Goal: Task Accomplishment & Management: Use online tool/utility

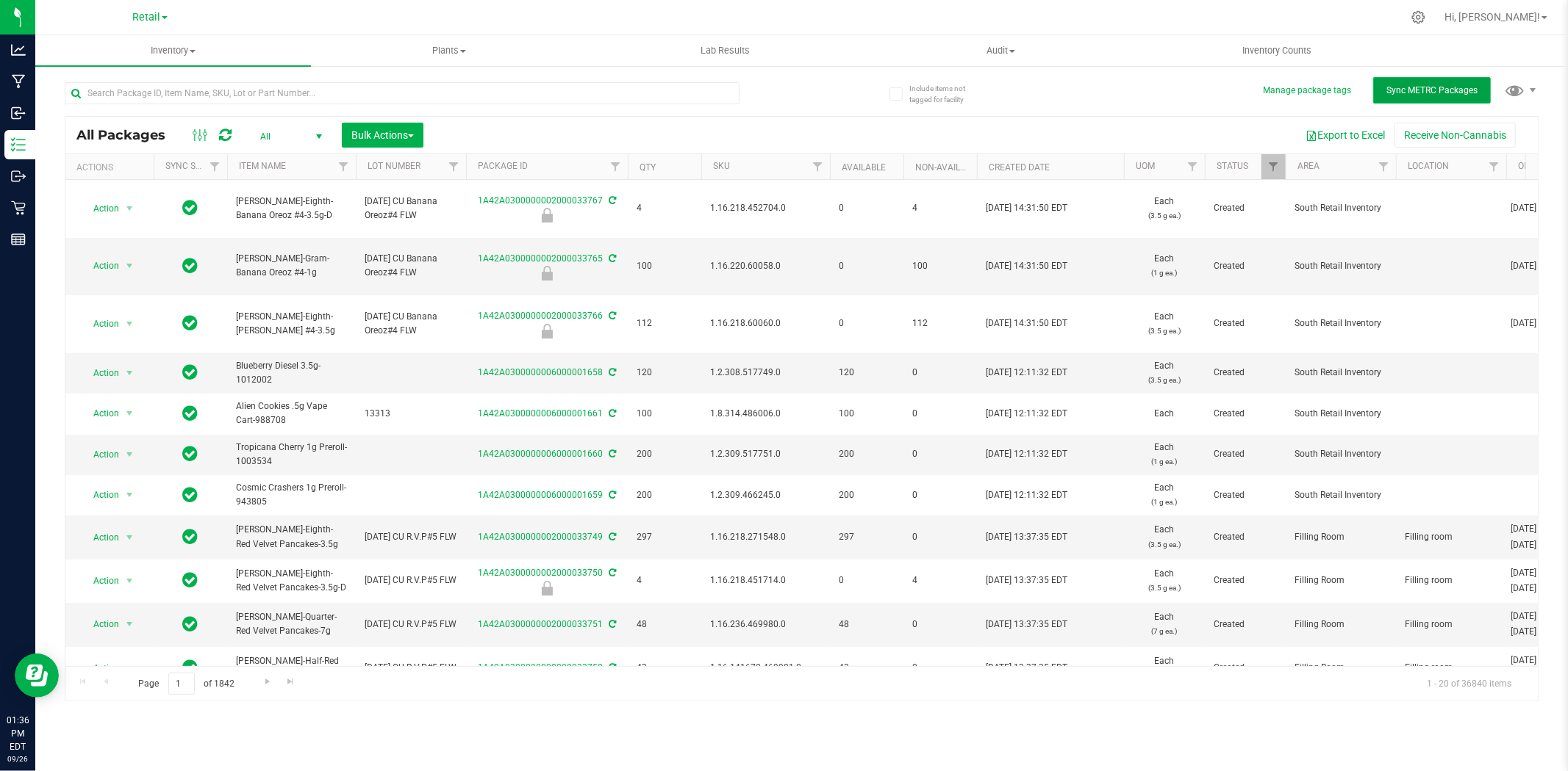
click at [1434, 86] on span "Sync METRC Packages" at bounding box center [1432, 90] width 91 height 11
click at [120, 371] on span "select" at bounding box center [129, 373] width 18 height 21
click at [125, 514] on li "Lock package" at bounding box center [127, 507] width 93 height 22
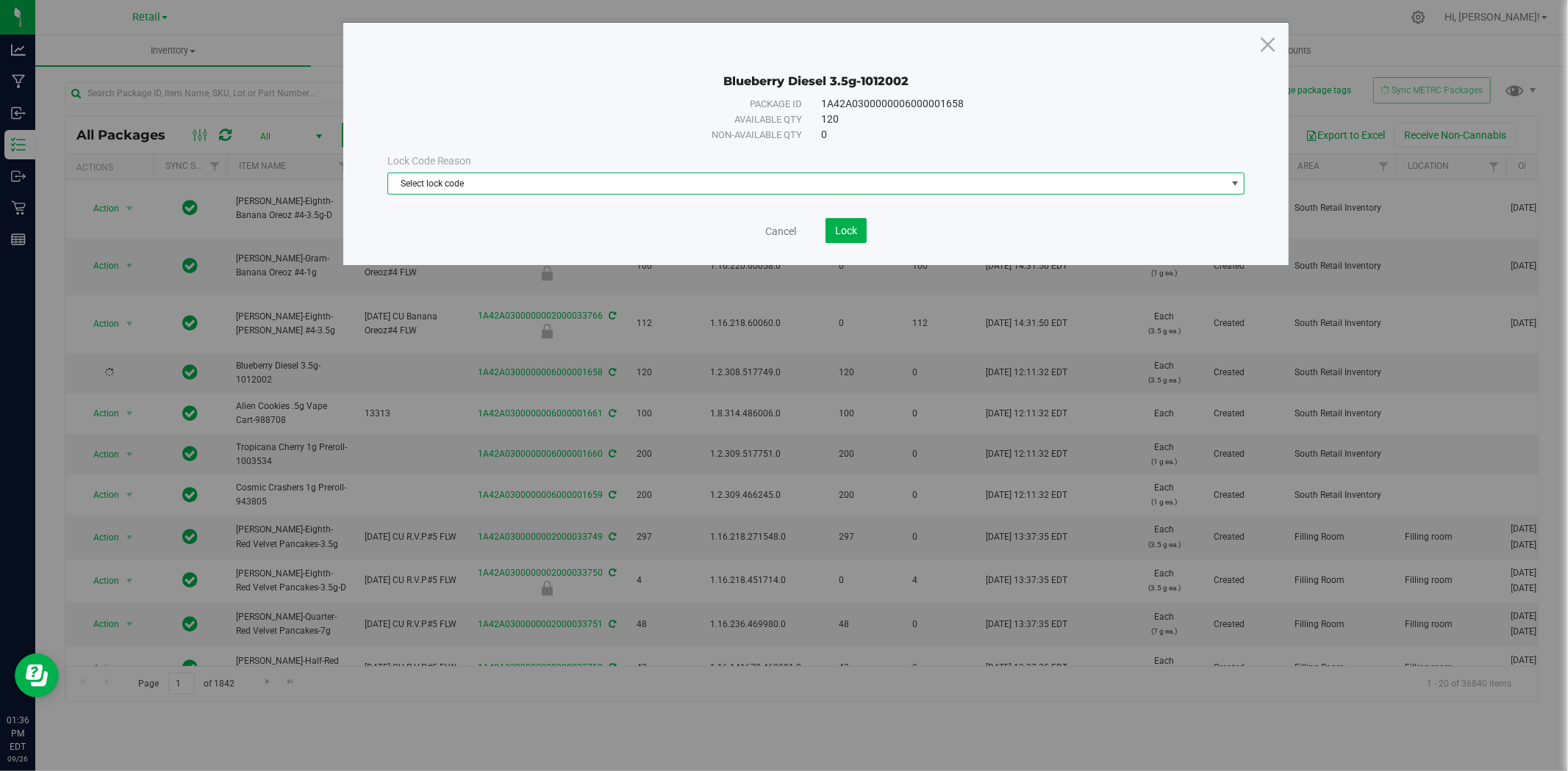
click at [768, 180] on span "Select lock code" at bounding box center [806, 183] width 838 height 21
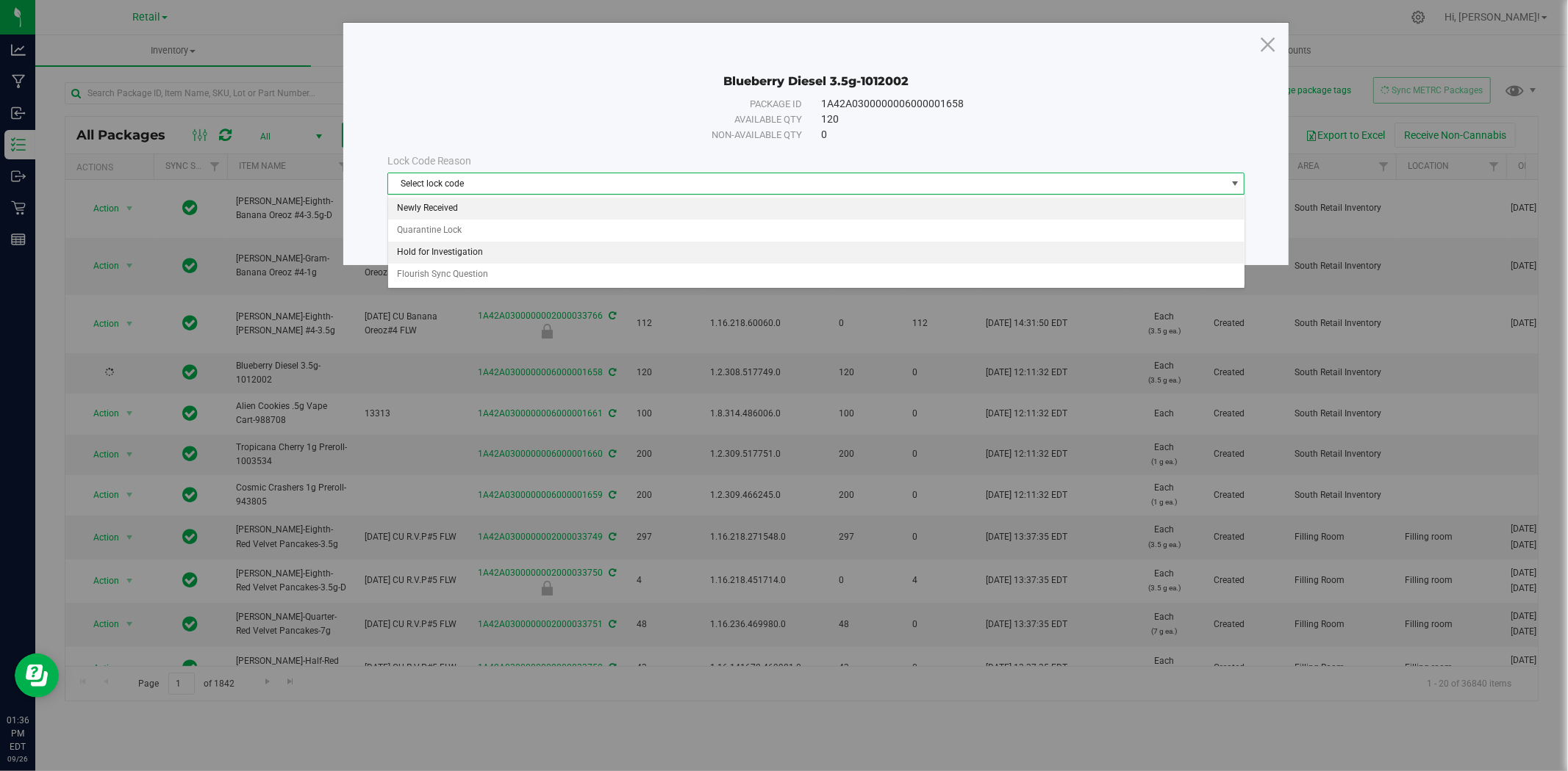
click at [770, 207] on li "Newly Received" at bounding box center [816, 208] width 856 height 22
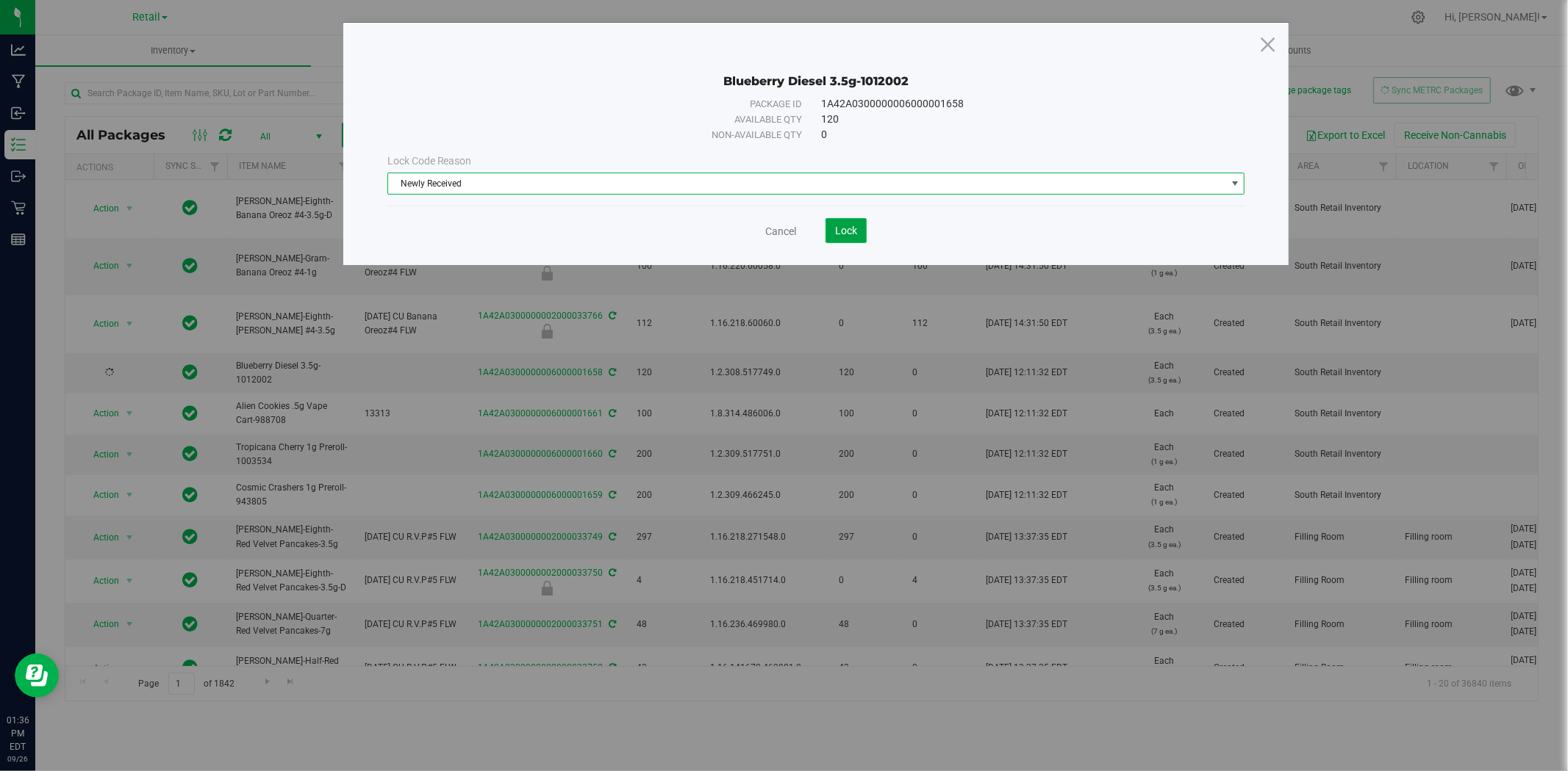
click at [860, 231] on button "Lock" at bounding box center [846, 230] width 41 height 25
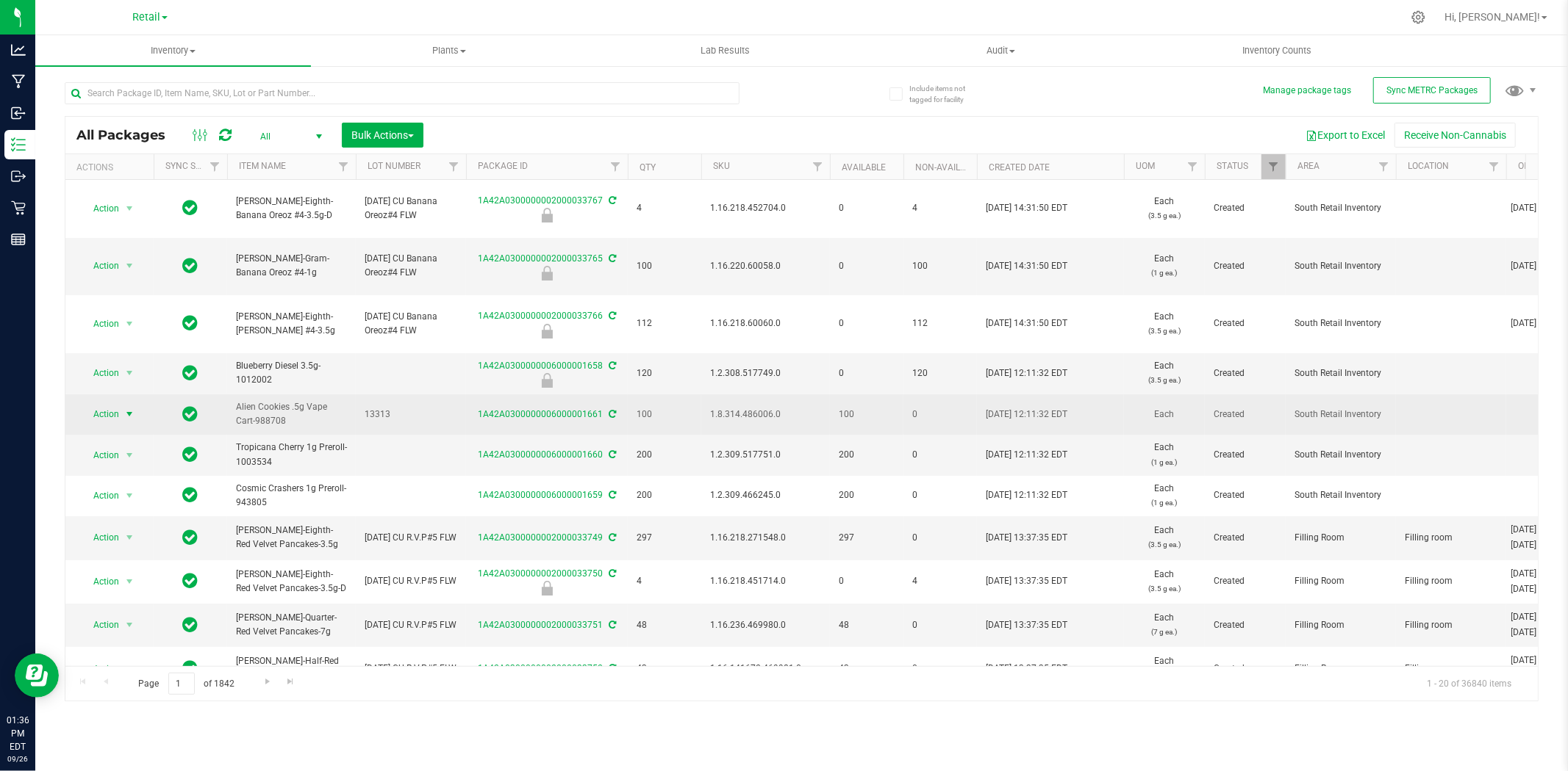
click at [123, 405] on span "select" at bounding box center [129, 414] width 18 height 21
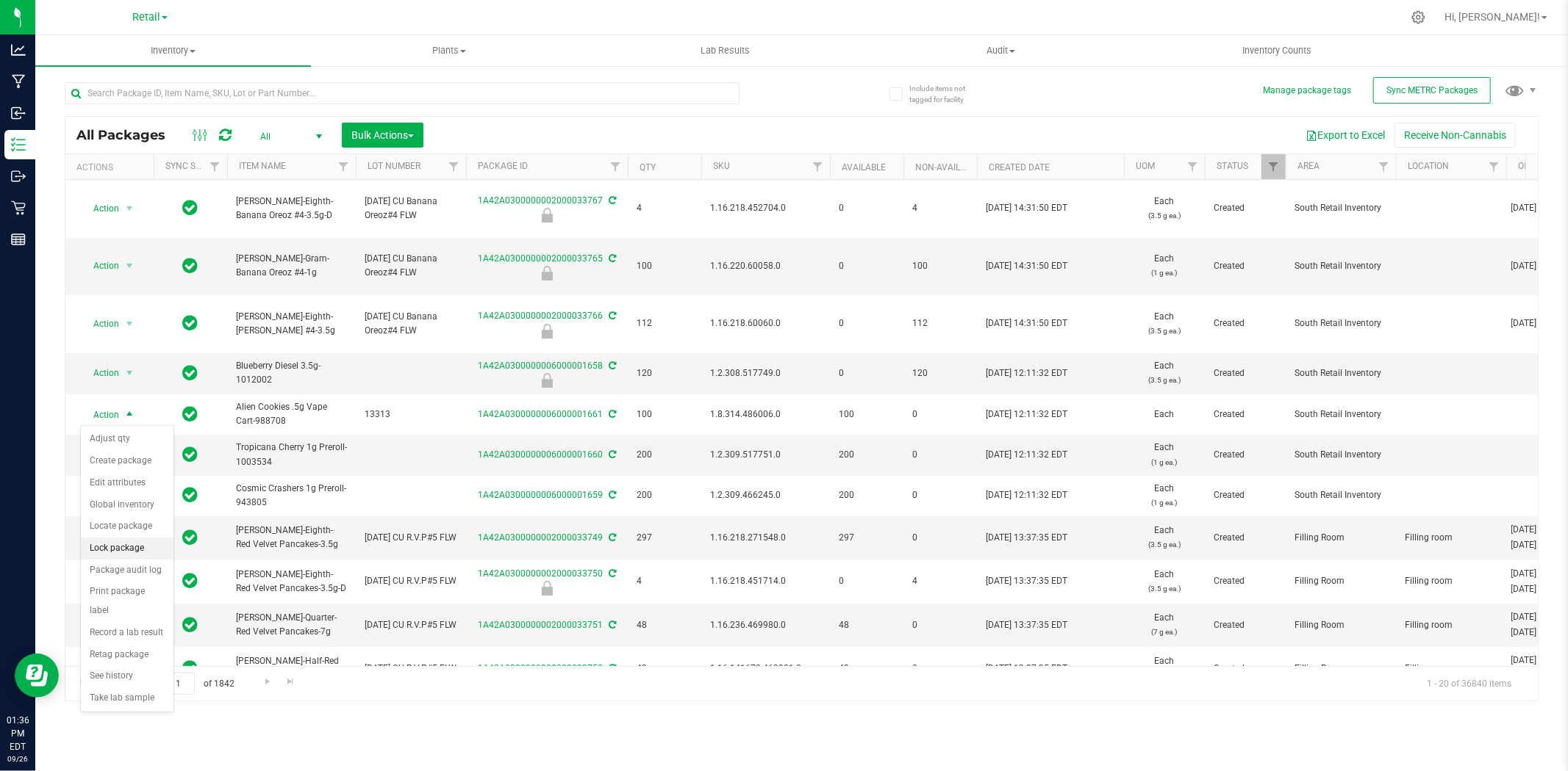
click at [138, 547] on li "Lock package" at bounding box center [127, 548] width 93 height 22
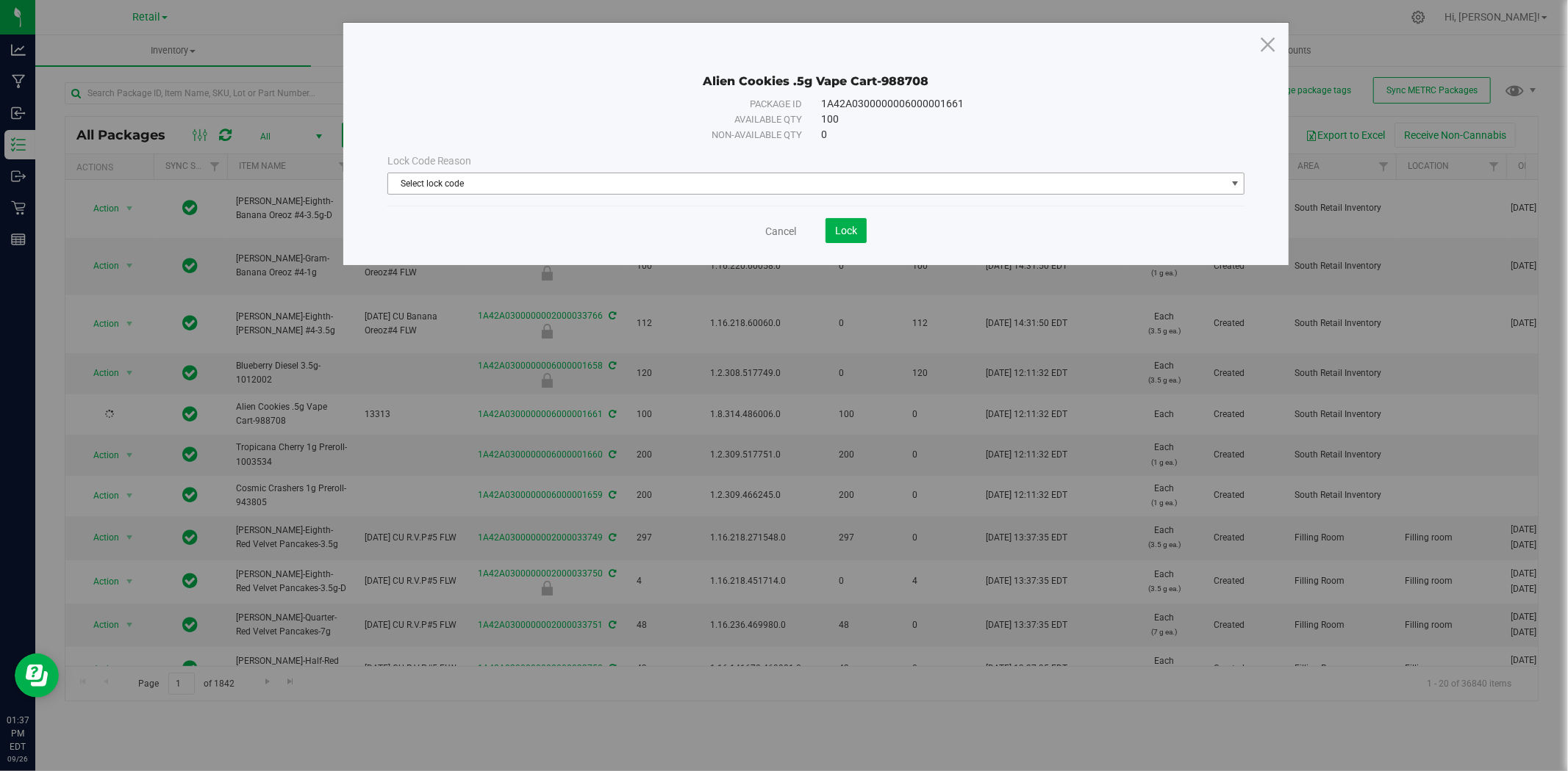
click at [832, 187] on span "Select lock code" at bounding box center [806, 183] width 838 height 21
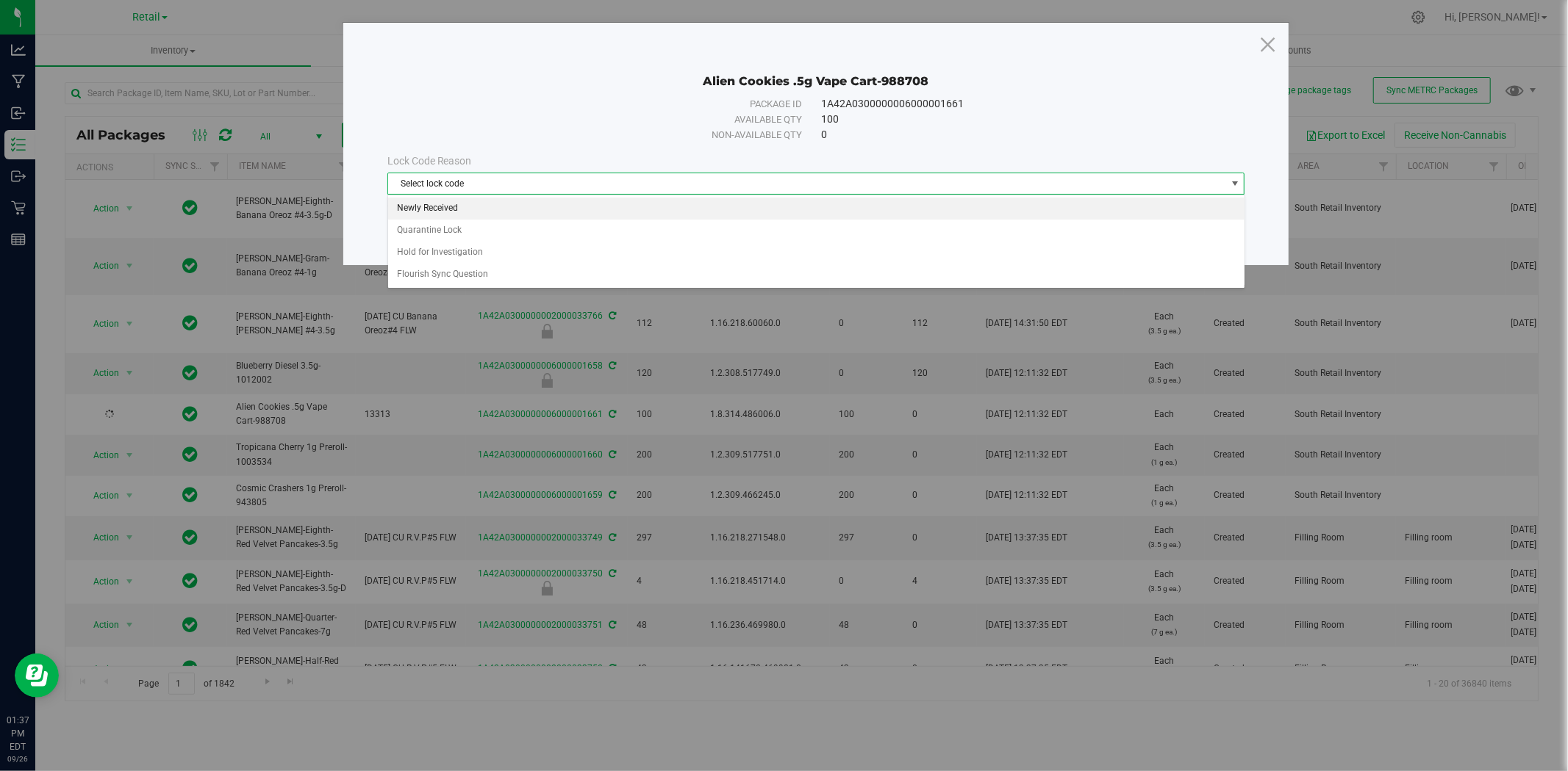
click at [806, 214] on li "Newly Received" at bounding box center [816, 208] width 856 height 22
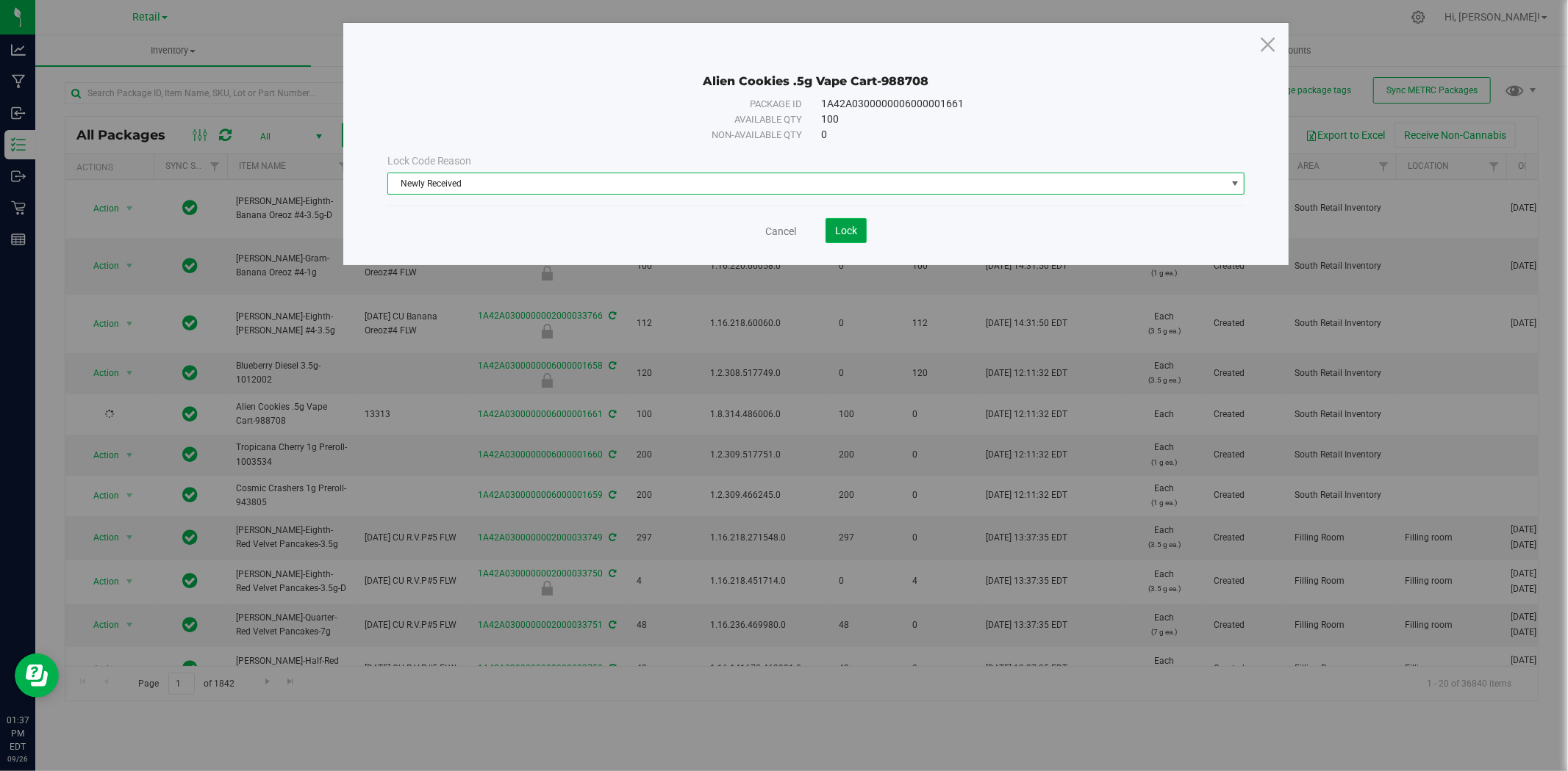
click at [851, 240] on button "Lock" at bounding box center [846, 230] width 41 height 25
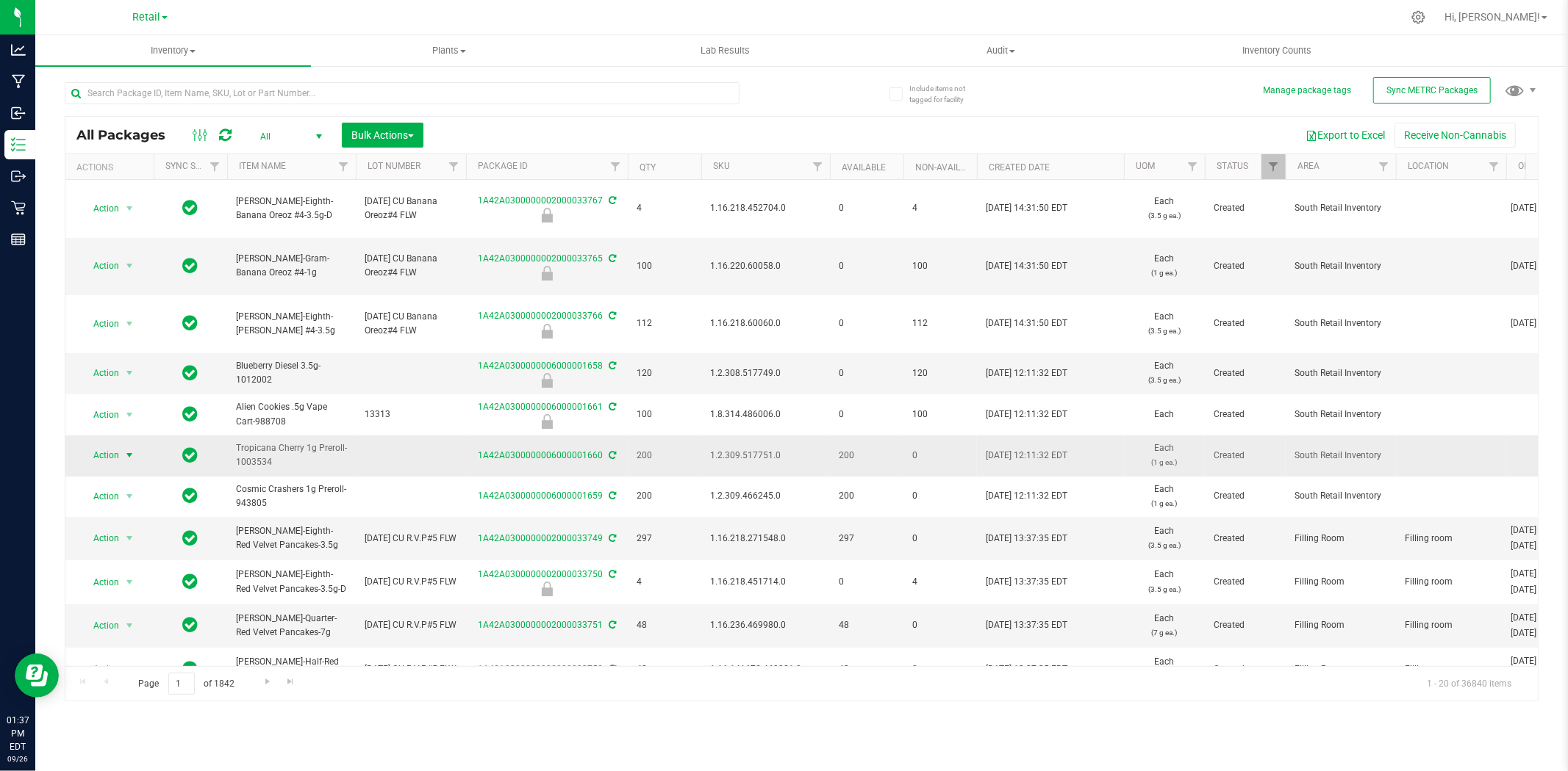
click at [113, 452] on span "Action" at bounding box center [100, 455] width 40 height 21
click at [129, 590] on li "Lock package" at bounding box center [127, 589] width 93 height 22
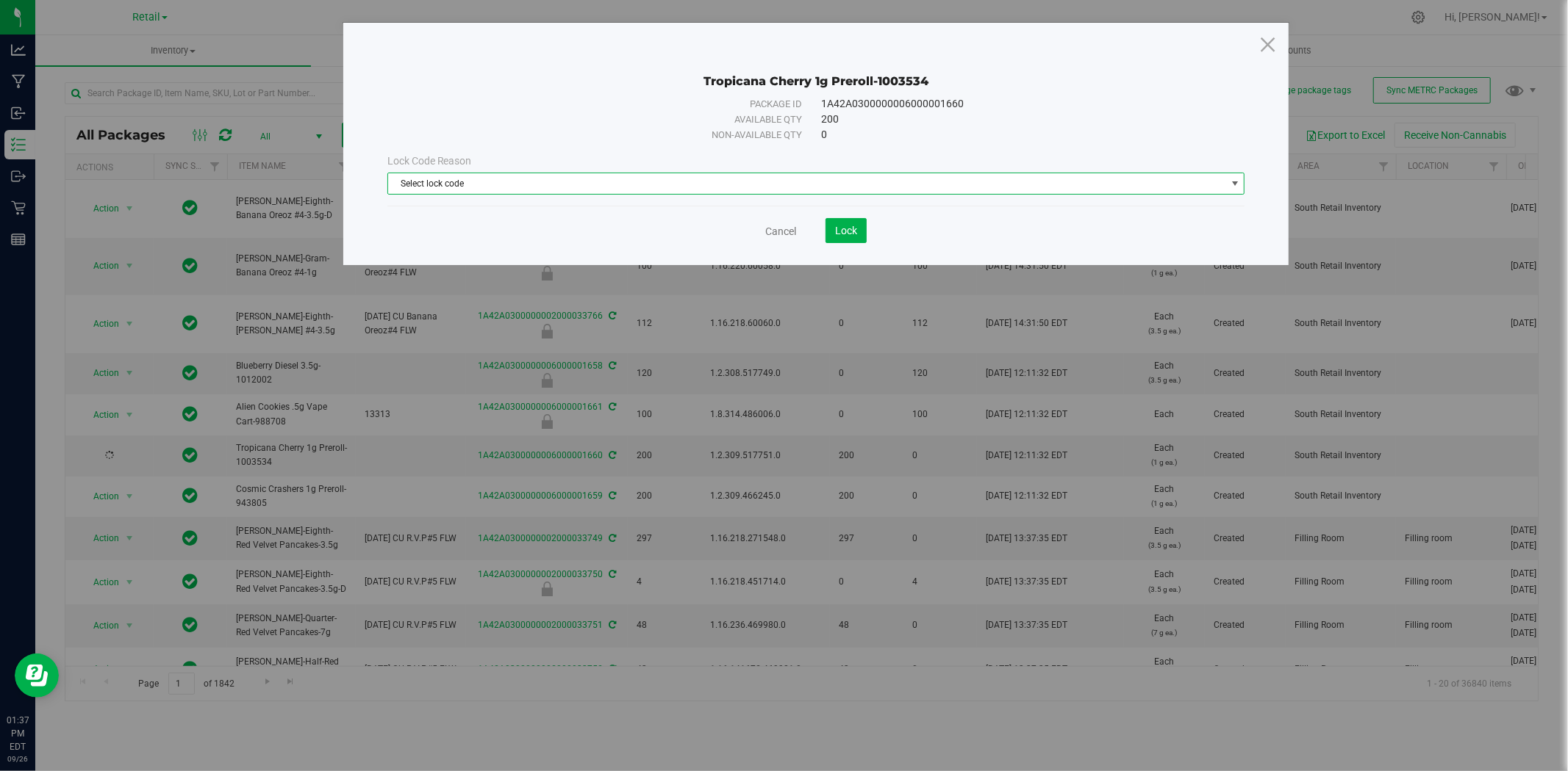
click at [751, 186] on span "Select lock code" at bounding box center [806, 183] width 838 height 21
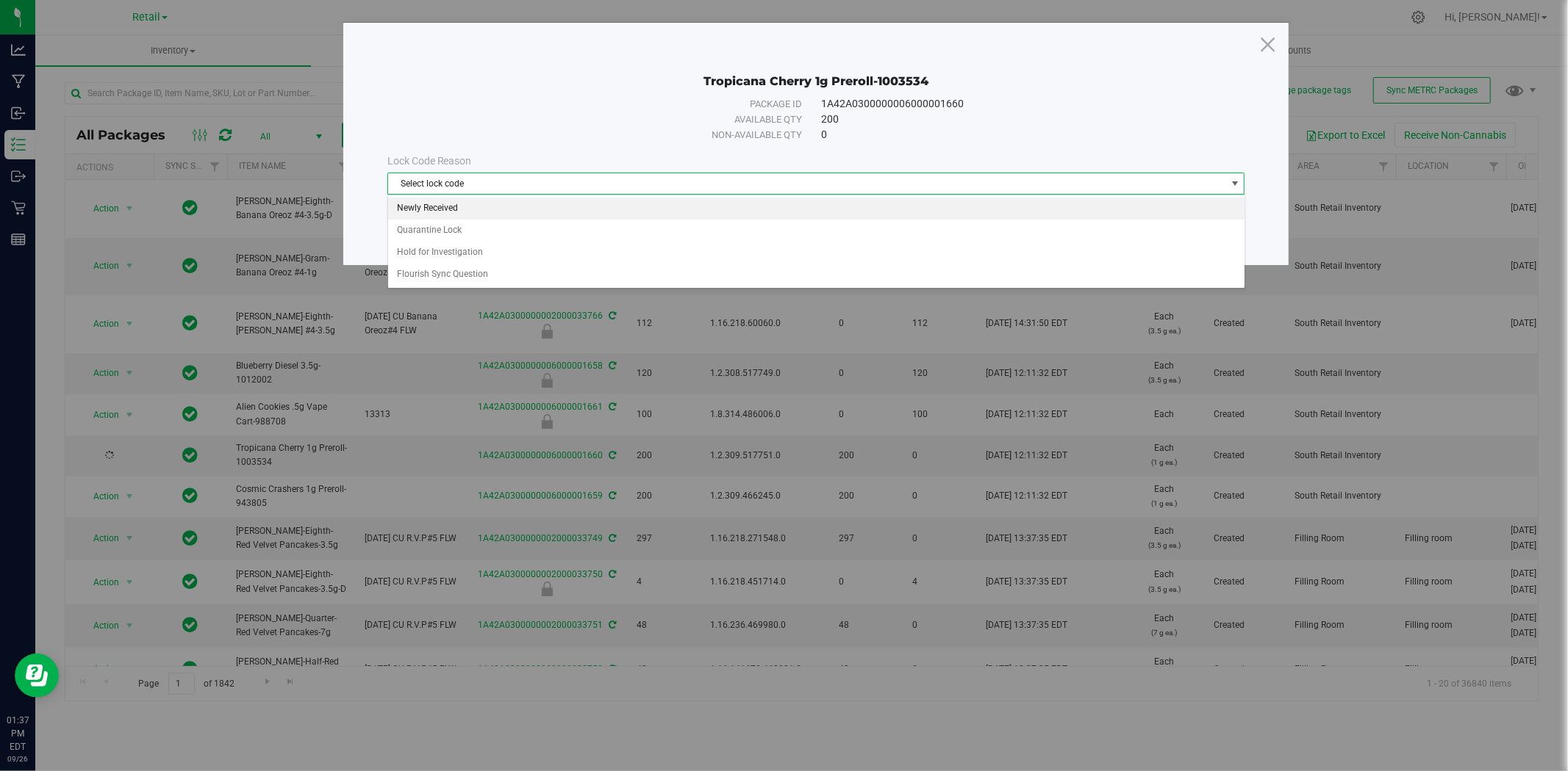
click at [736, 202] on li "Newly Received" at bounding box center [816, 208] width 856 height 22
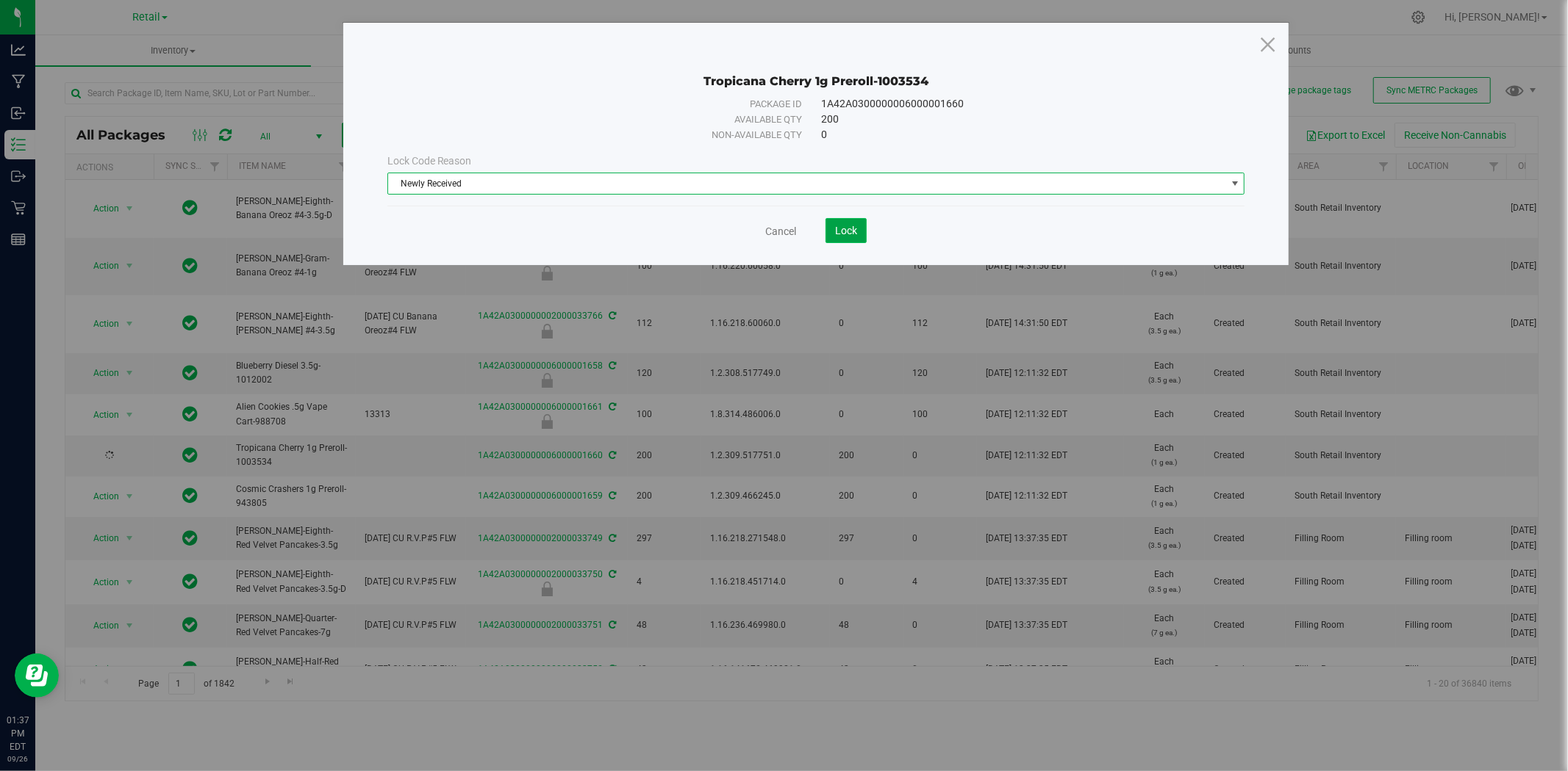
click at [838, 229] on span "Lock" at bounding box center [845, 230] width 22 height 11
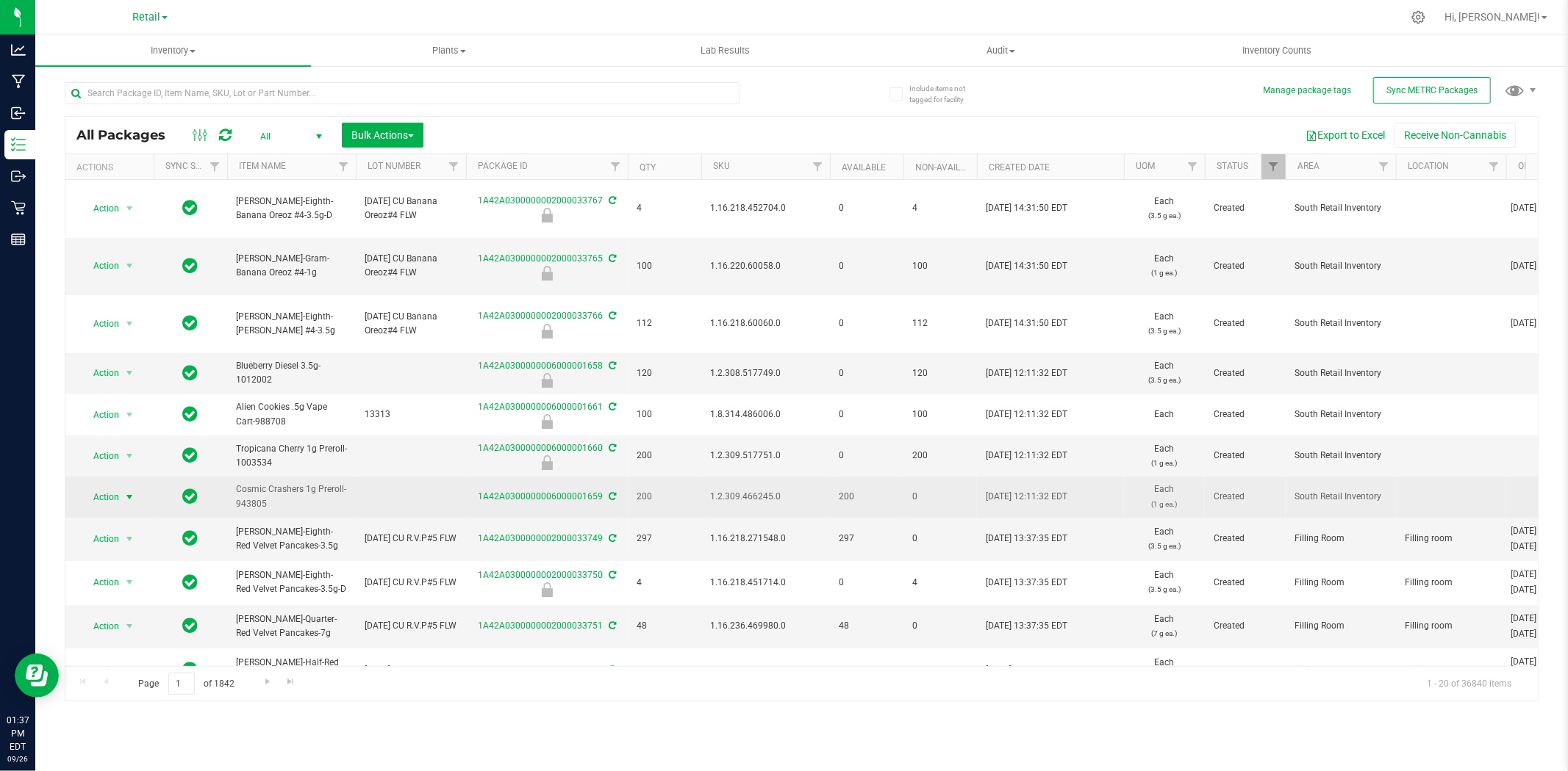
click at [109, 497] on span "Action" at bounding box center [100, 497] width 40 height 21
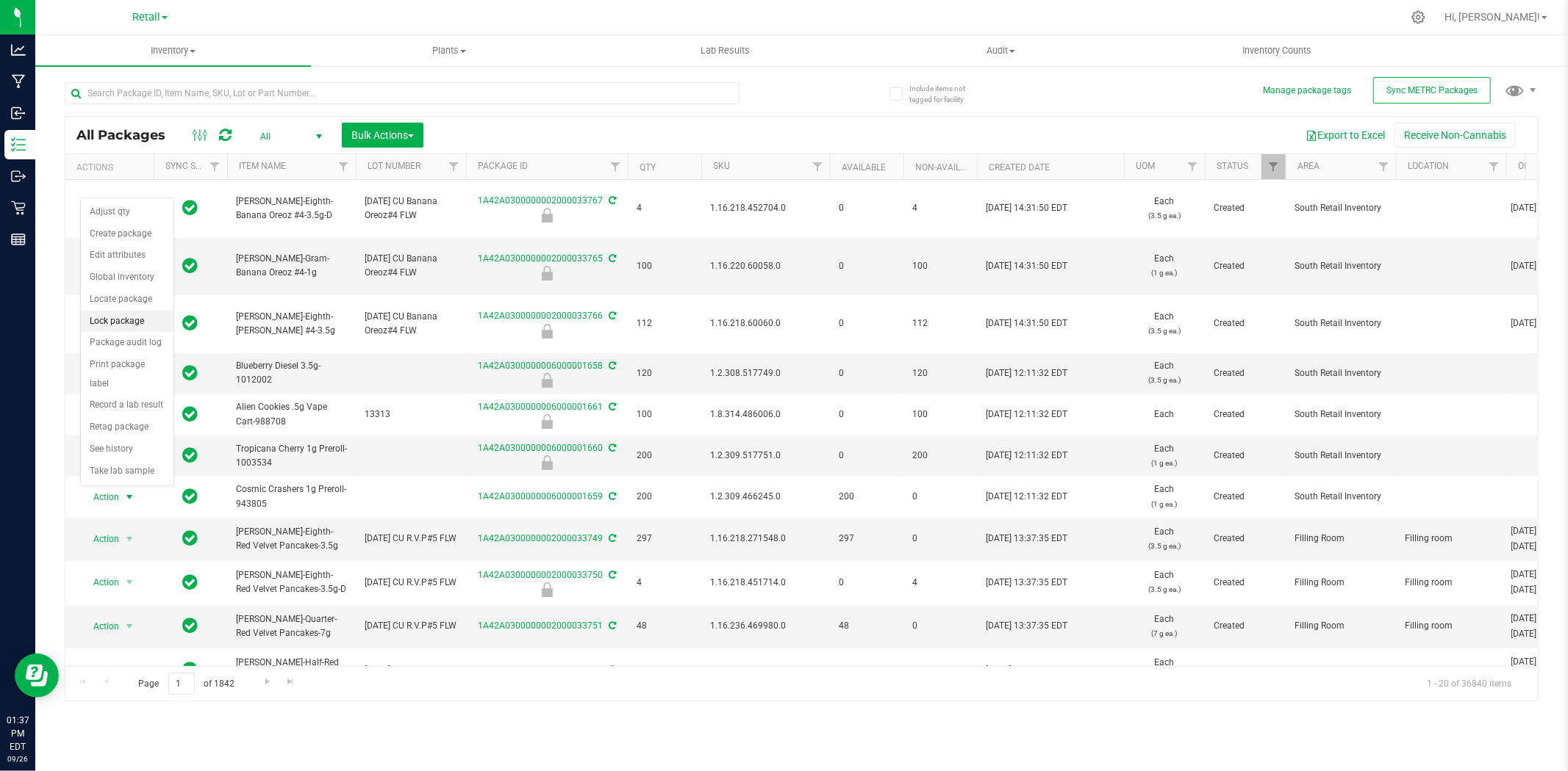
click at [125, 326] on li "Lock package" at bounding box center [127, 322] width 93 height 22
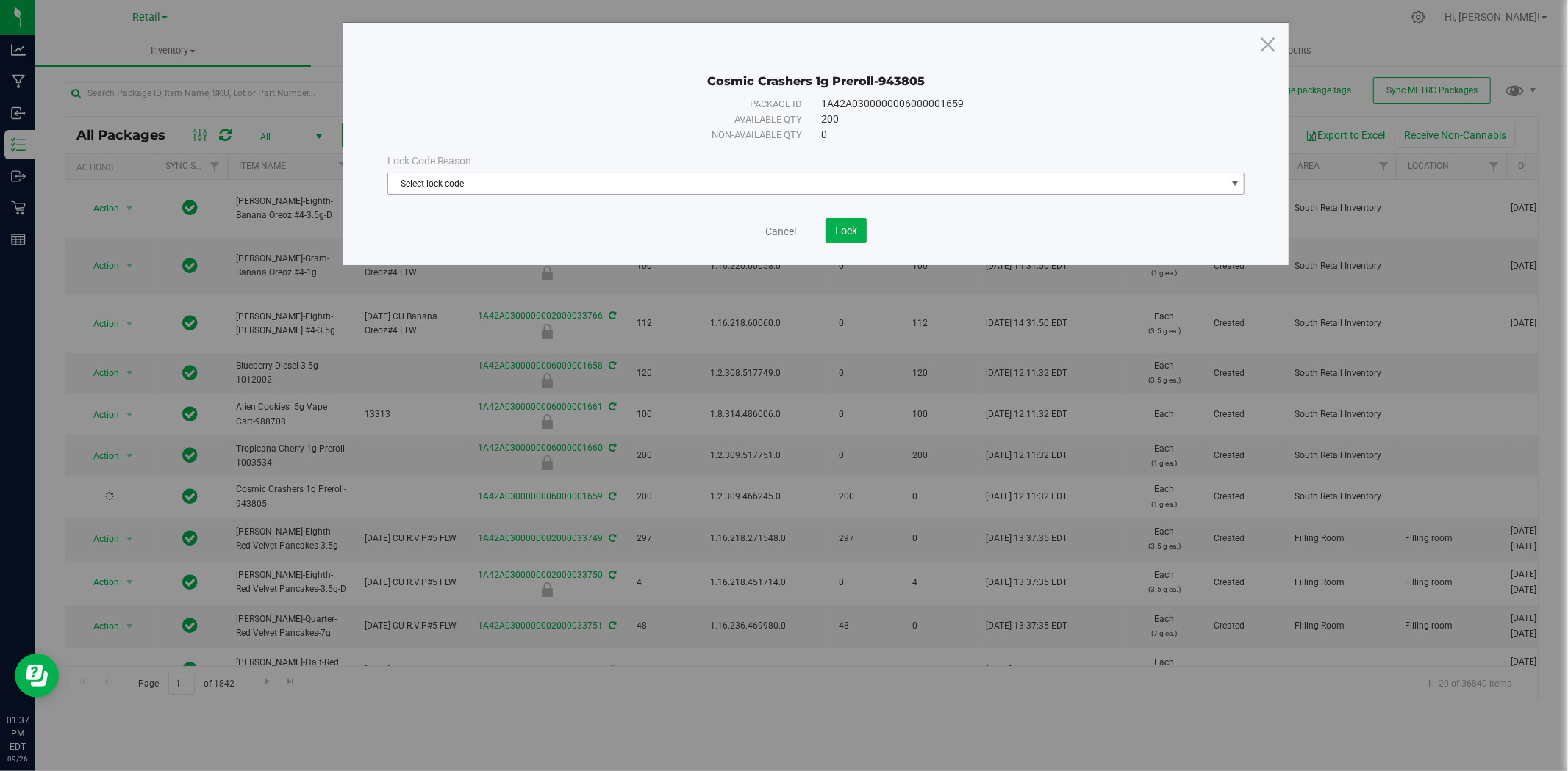
click at [843, 182] on span "Select lock code" at bounding box center [806, 183] width 838 height 21
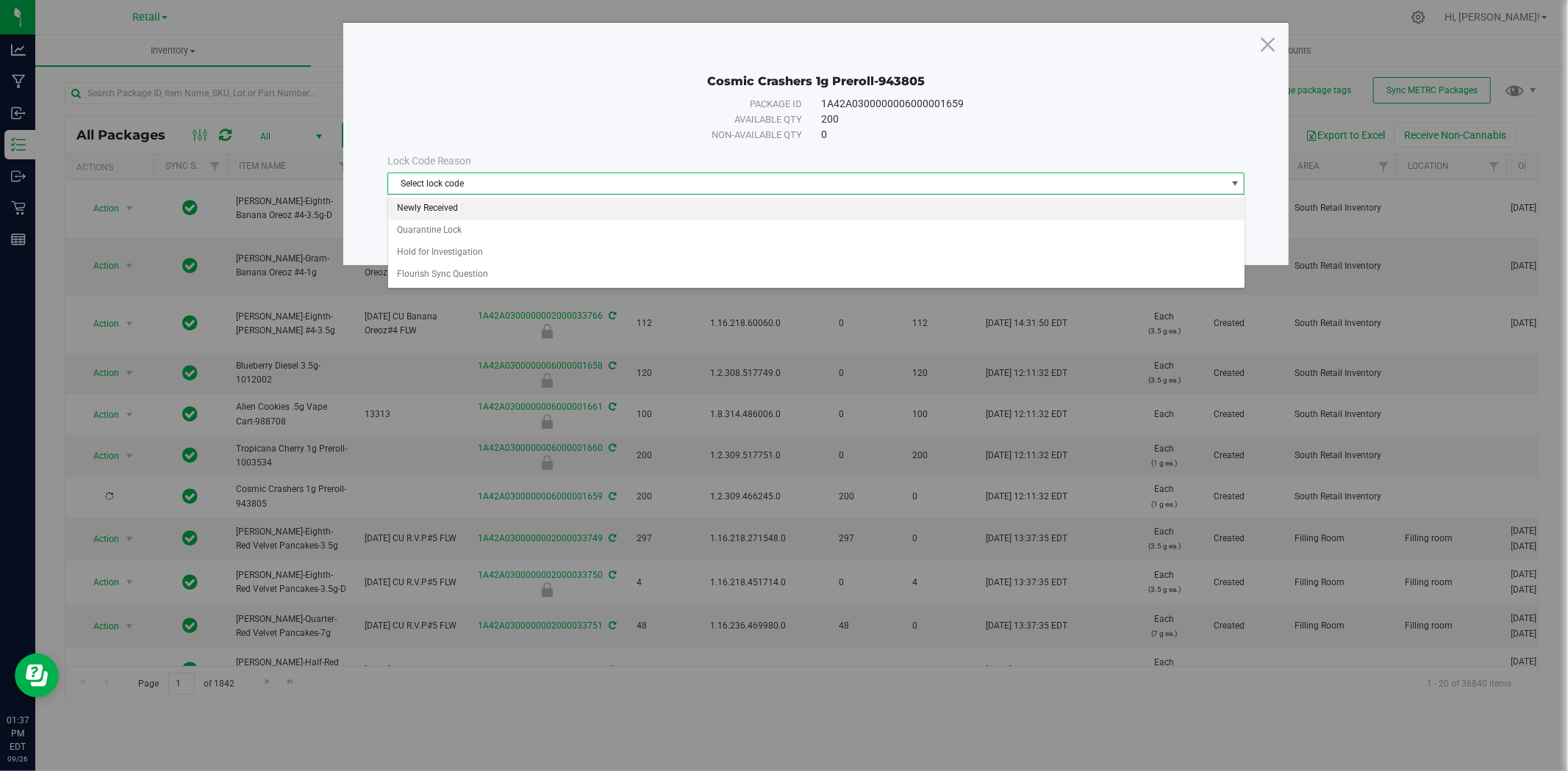
click at [841, 205] on li "Newly Received" at bounding box center [816, 208] width 856 height 22
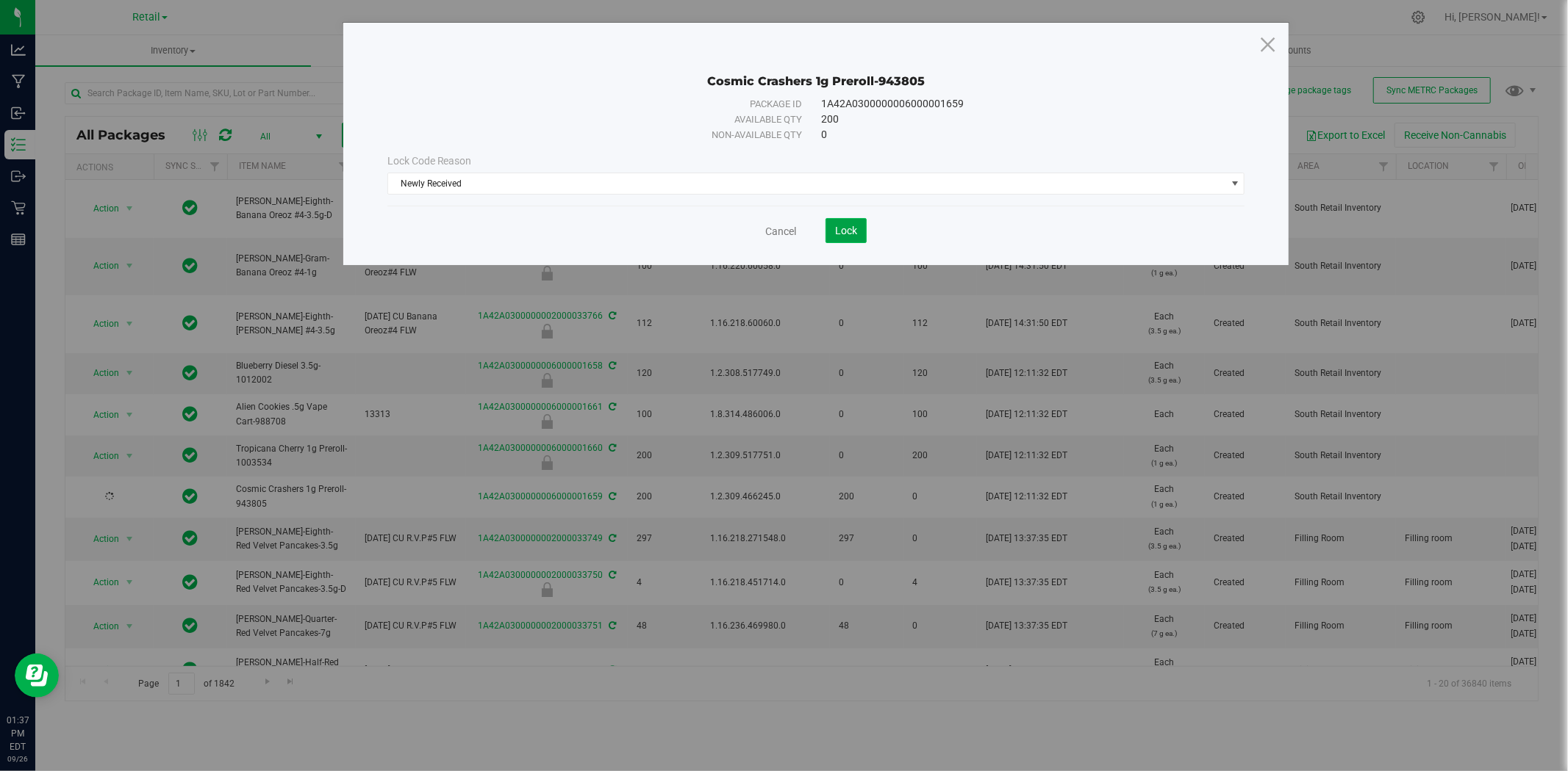
click at [839, 227] on span "Lock" at bounding box center [845, 230] width 22 height 11
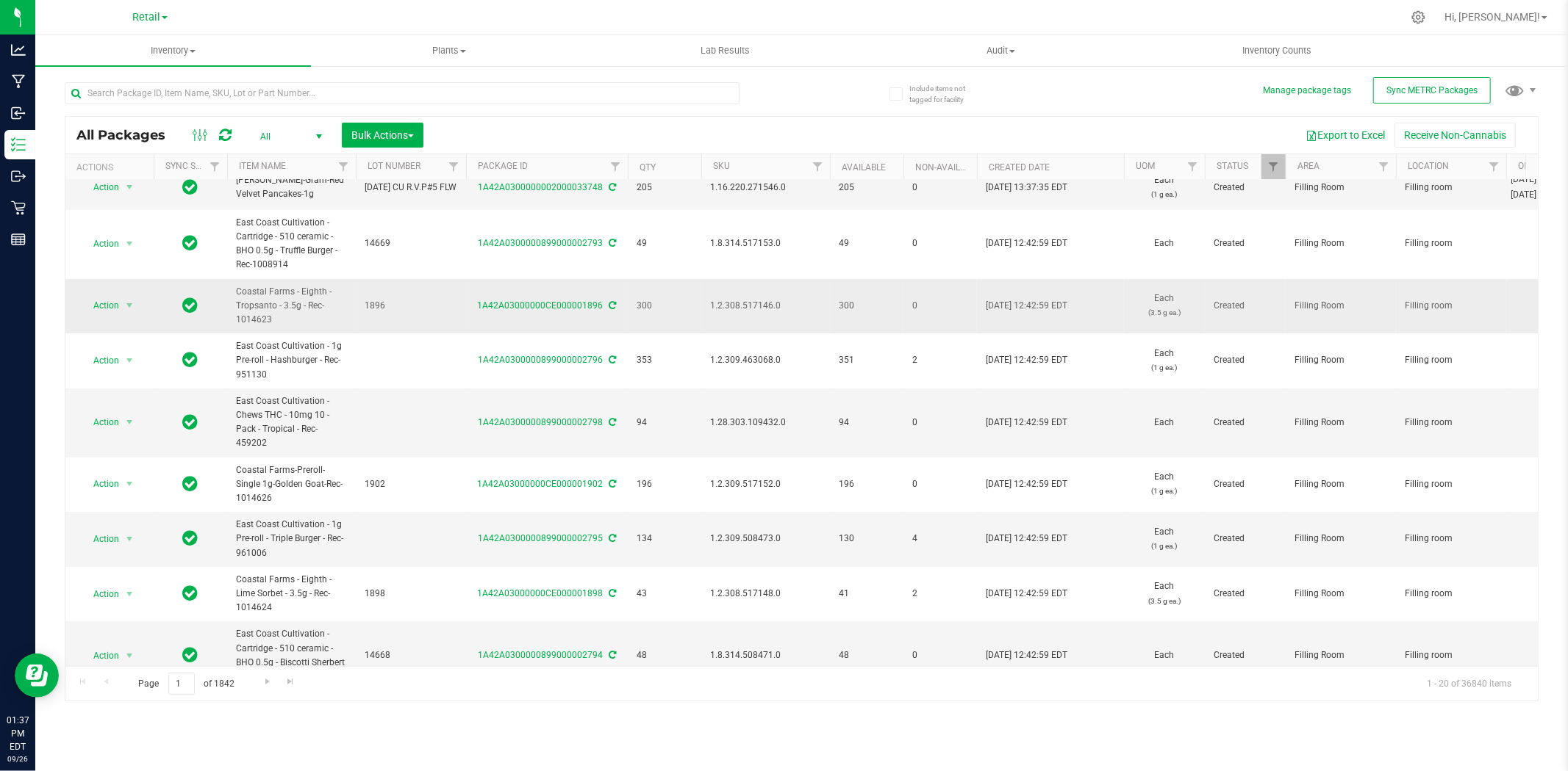
scroll to position [563, 0]
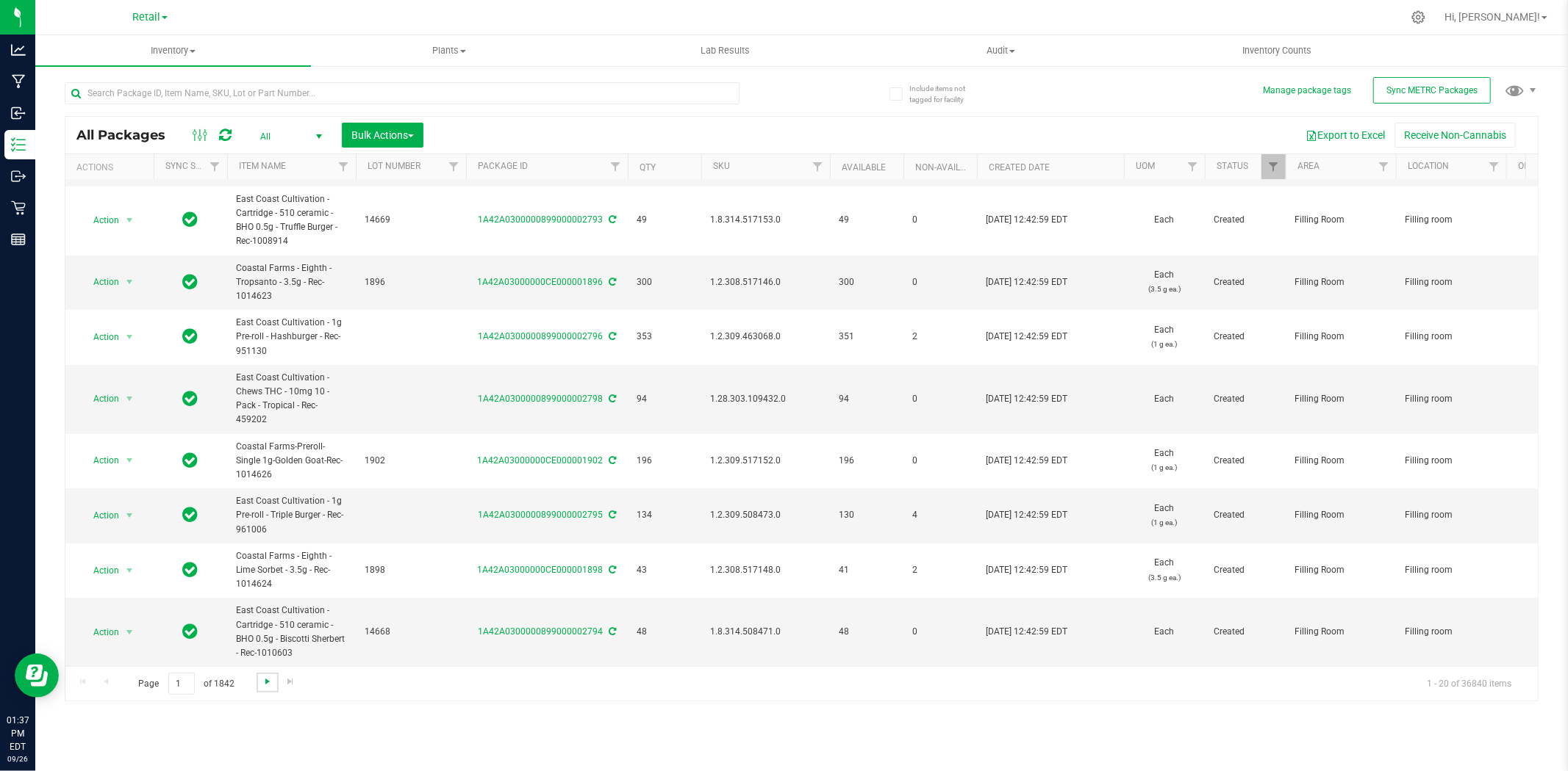
click at [262, 681] on span "Go to the next page" at bounding box center [267, 681] width 11 height 11
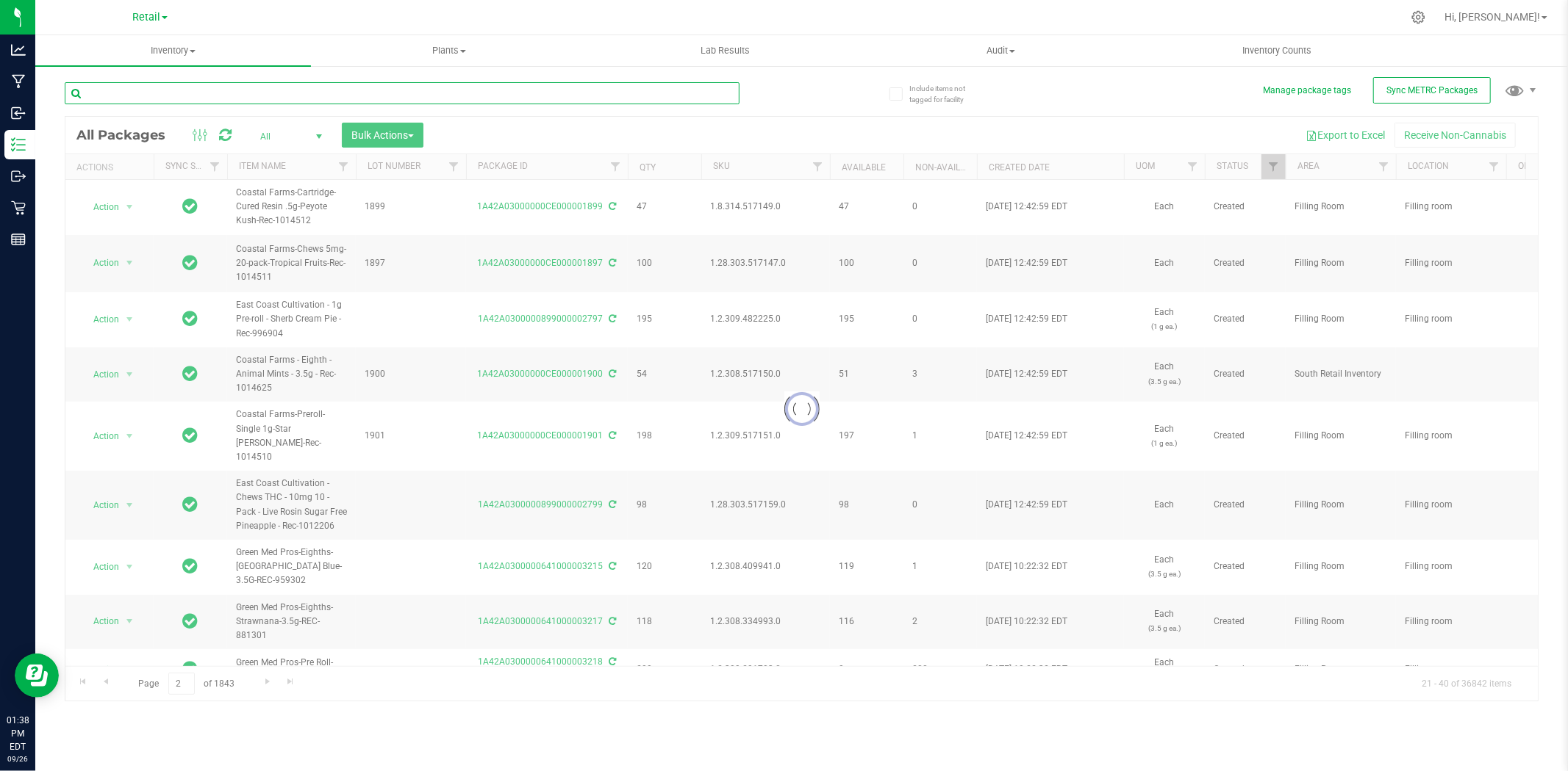
click at [291, 83] on input "text" at bounding box center [402, 93] width 675 height 22
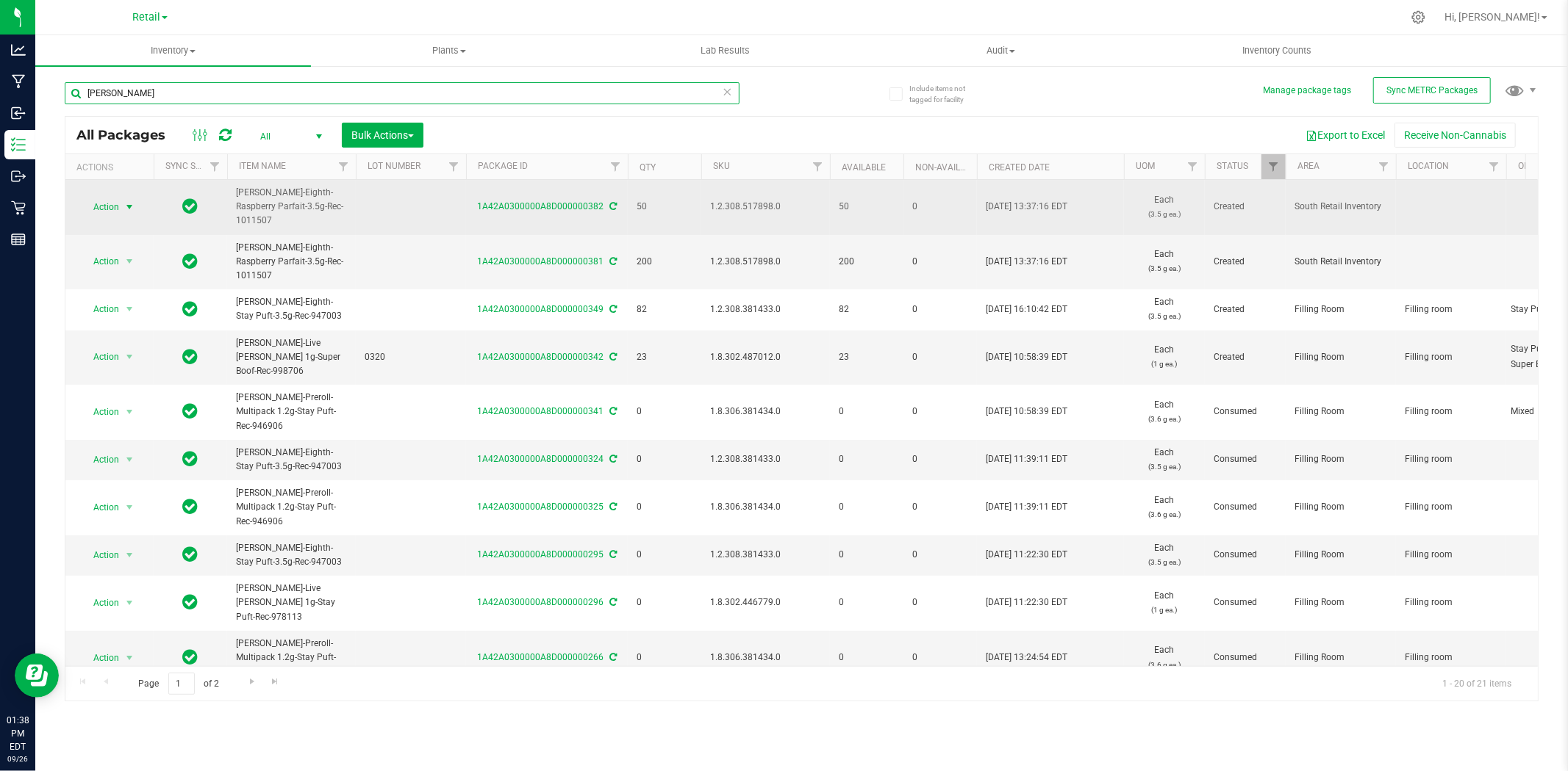
type input "[PERSON_NAME]"
click at [101, 208] on span "Action" at bounding box center [100, 207] width 40 height 21
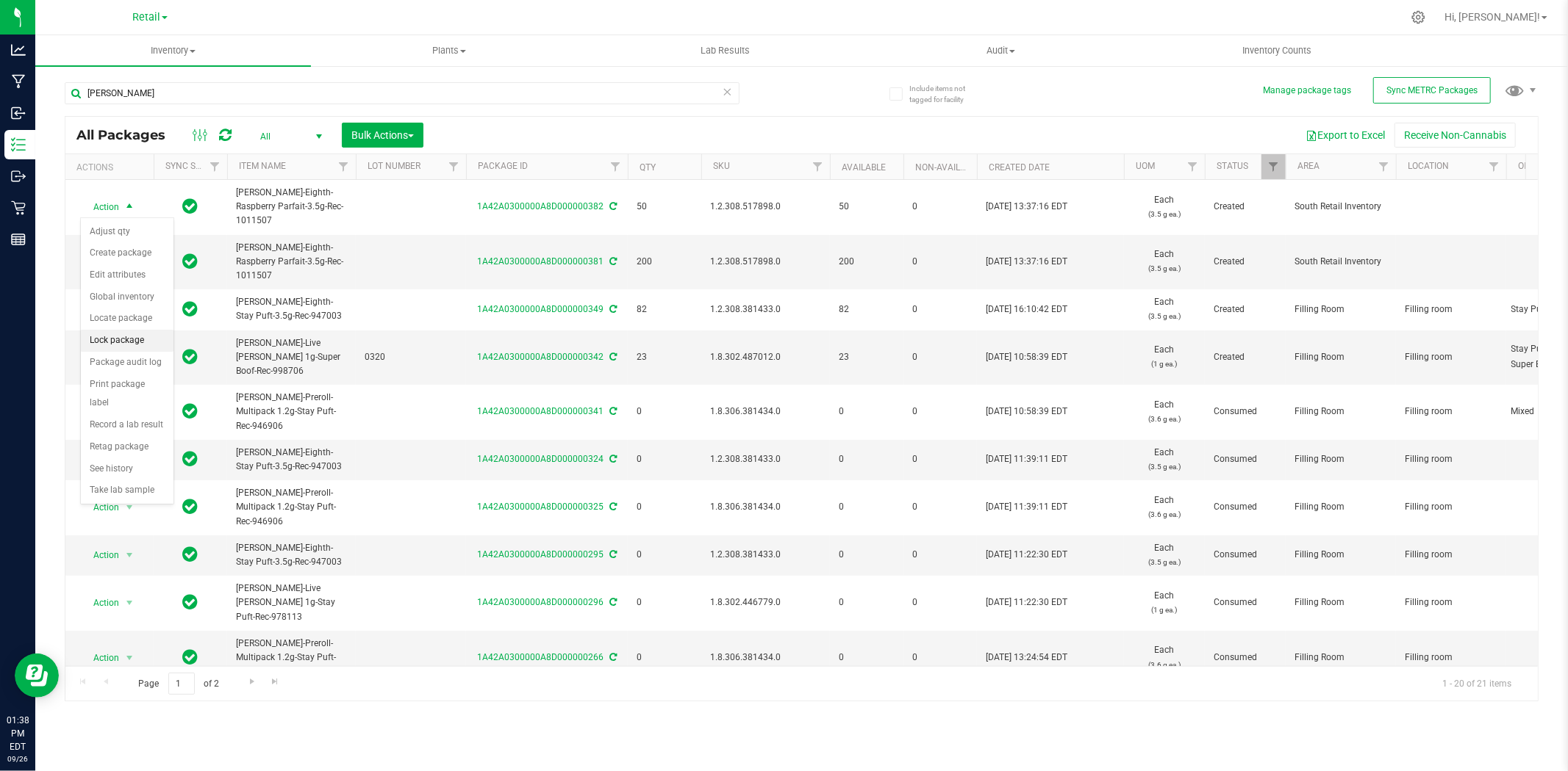
click at [134, 341] on li "Lock package" at bounding box center [127, 341] width 93 height 22
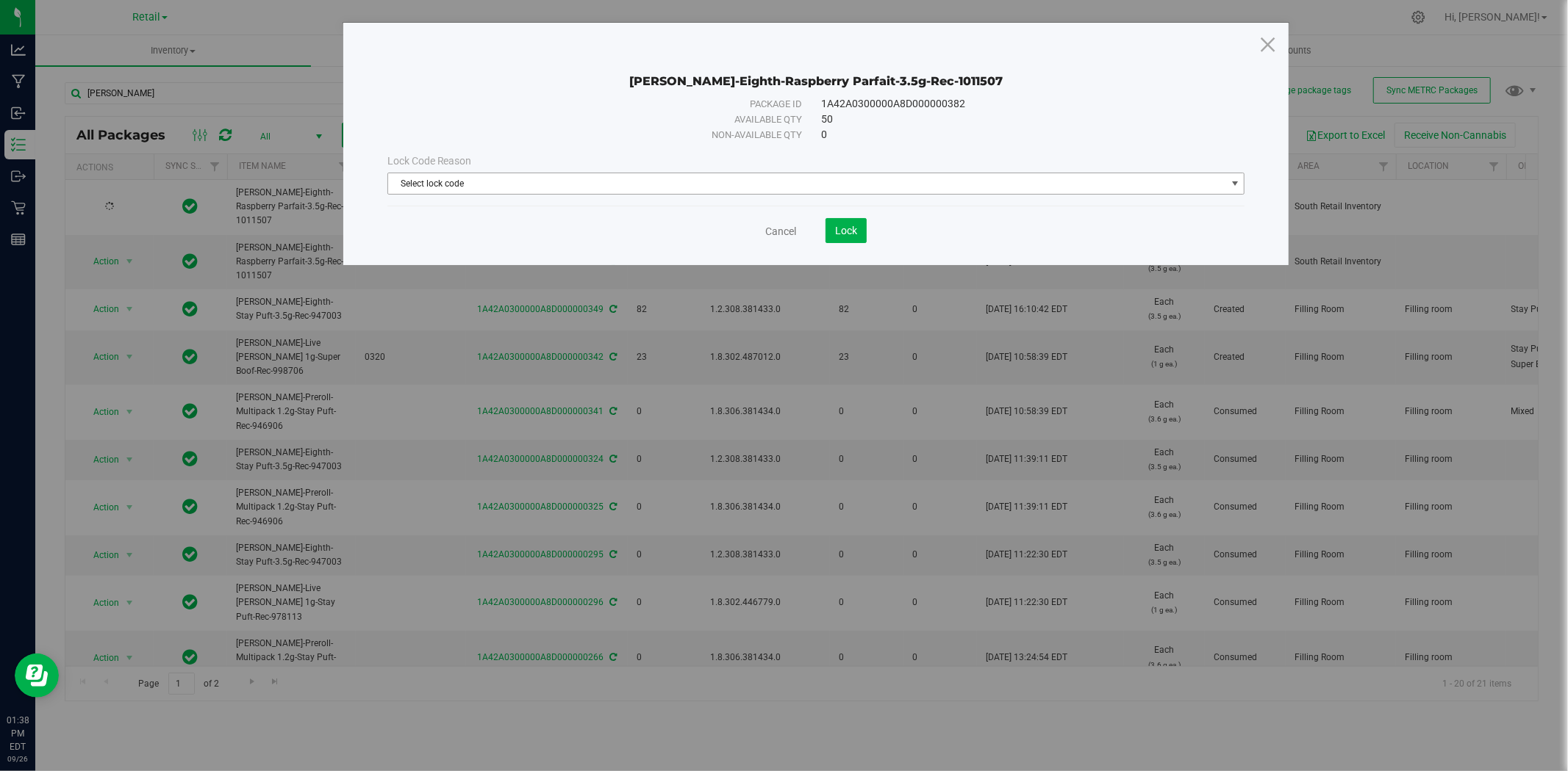
click at [689, 187] on span "Select lock code" at bounding box center [806, 183] width 838 height 21
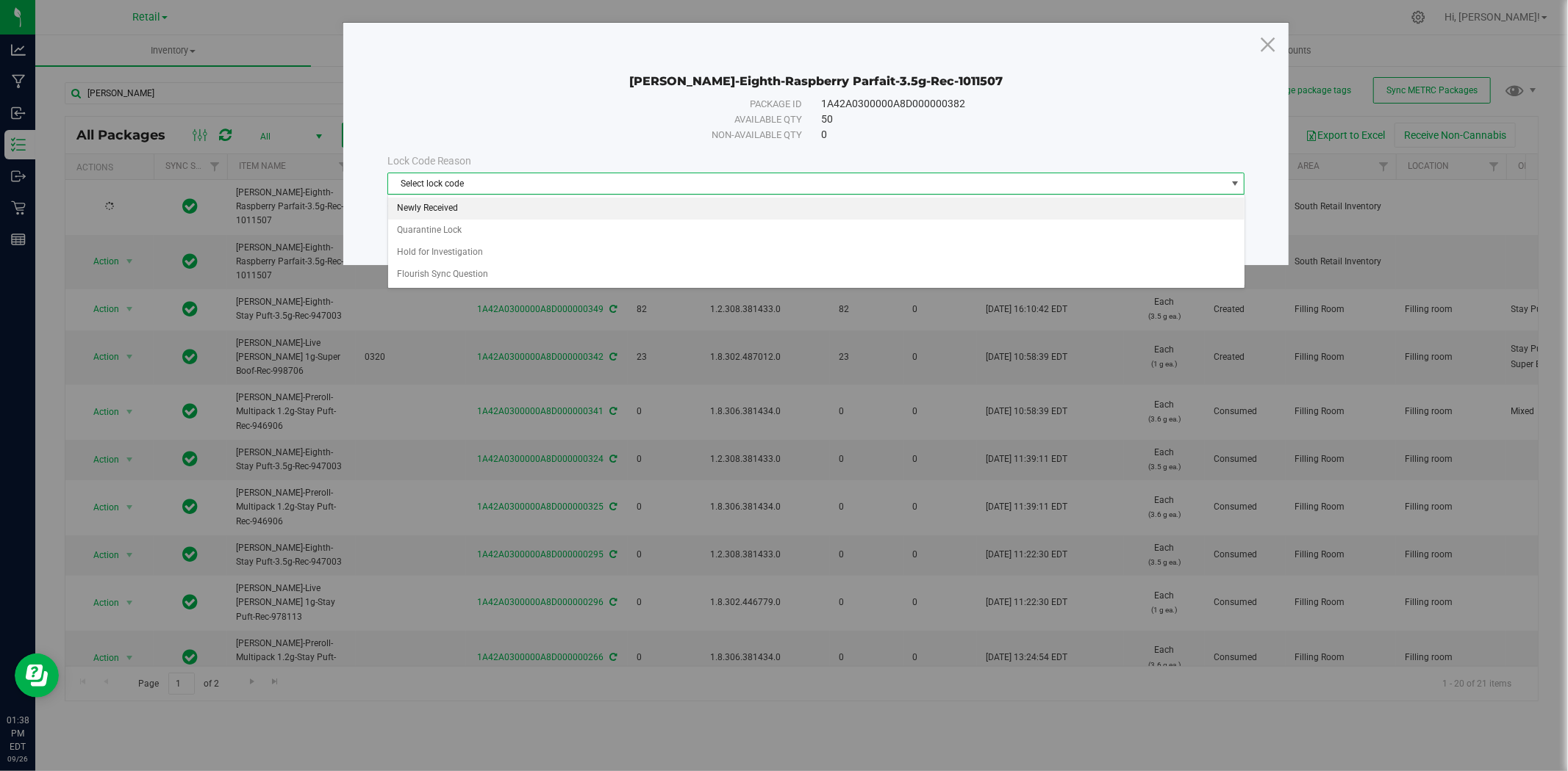
click at [710, 205] on li "Newly Received" at bounding box center [816, 208] width 856 height 22
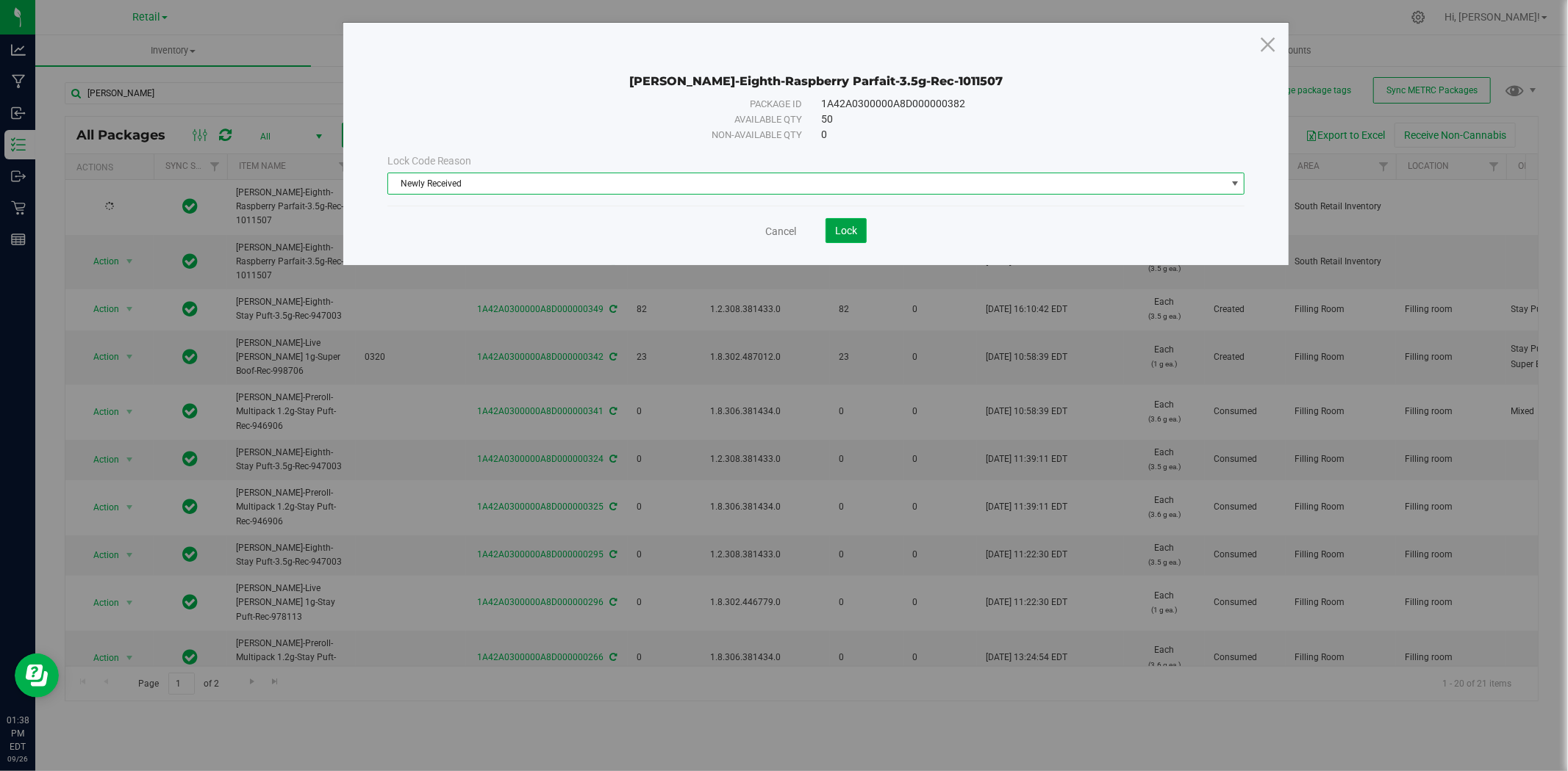
click at [860, 229] on button "Lock" at bounding box center [846, 230] width 41 height 25
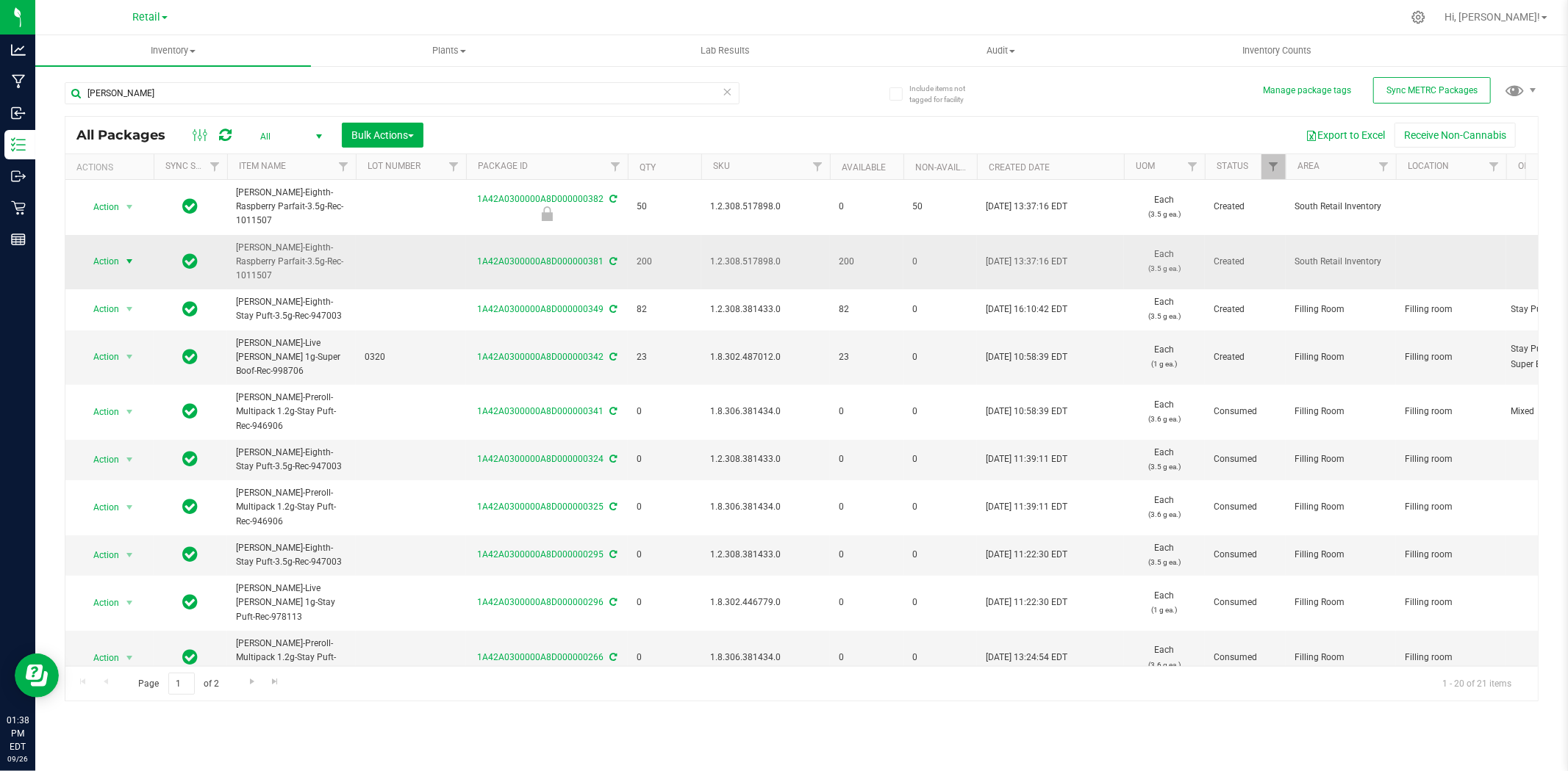
drag, startPoint x: 159, startPoint y: 249, endPoint x: 119, endPoint y: 263, distance: 42.4
click at [119, 263] on span "Action" at bounding box center [100, 261] width 40 height 21
click at [125, 397] on li "Lock package" at bounding box center [127, 395] width 93 height 22
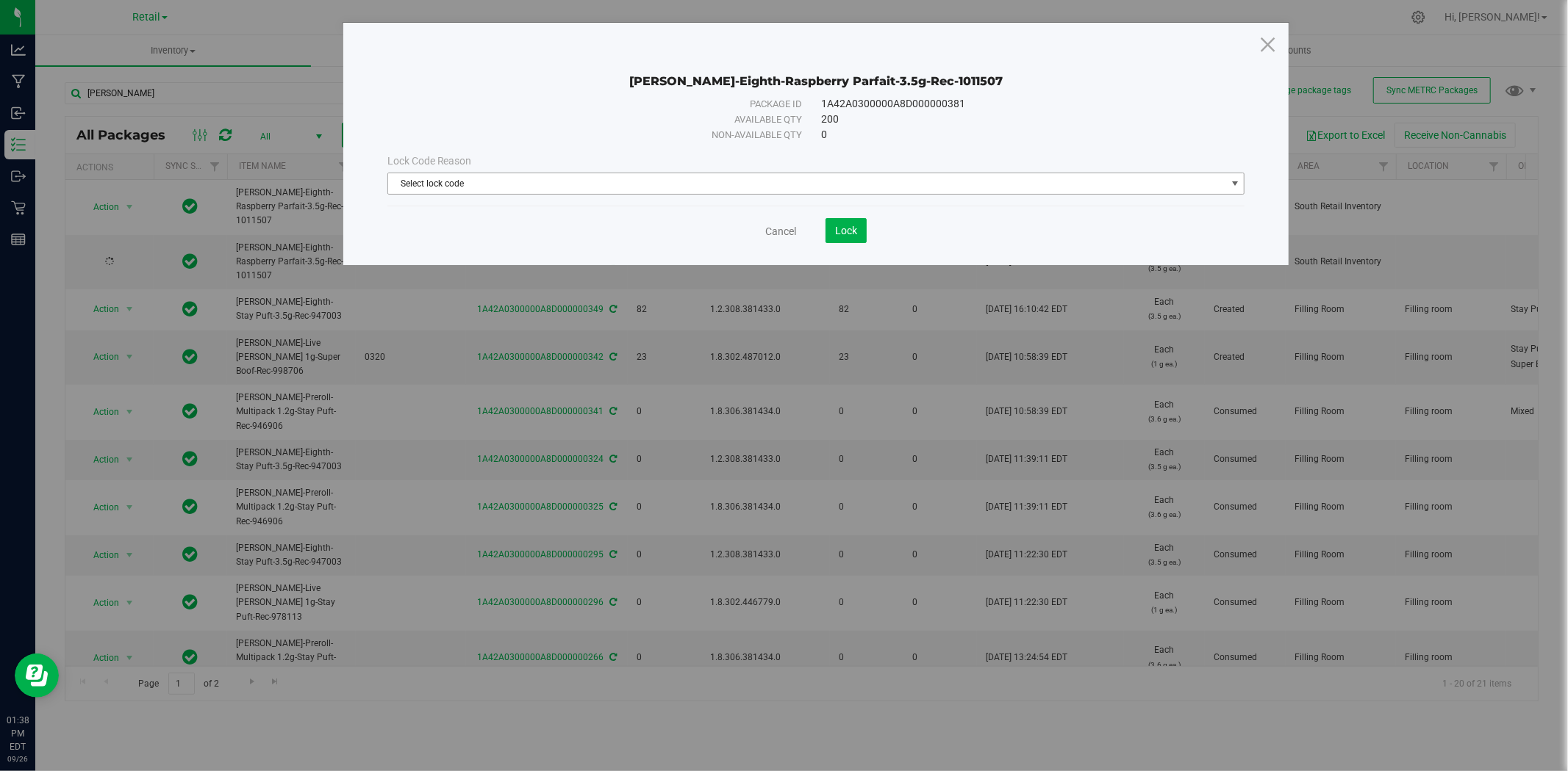
click at [612, 189] on span "Select lock code" at bounding box center [806, 183] width 838 height 21
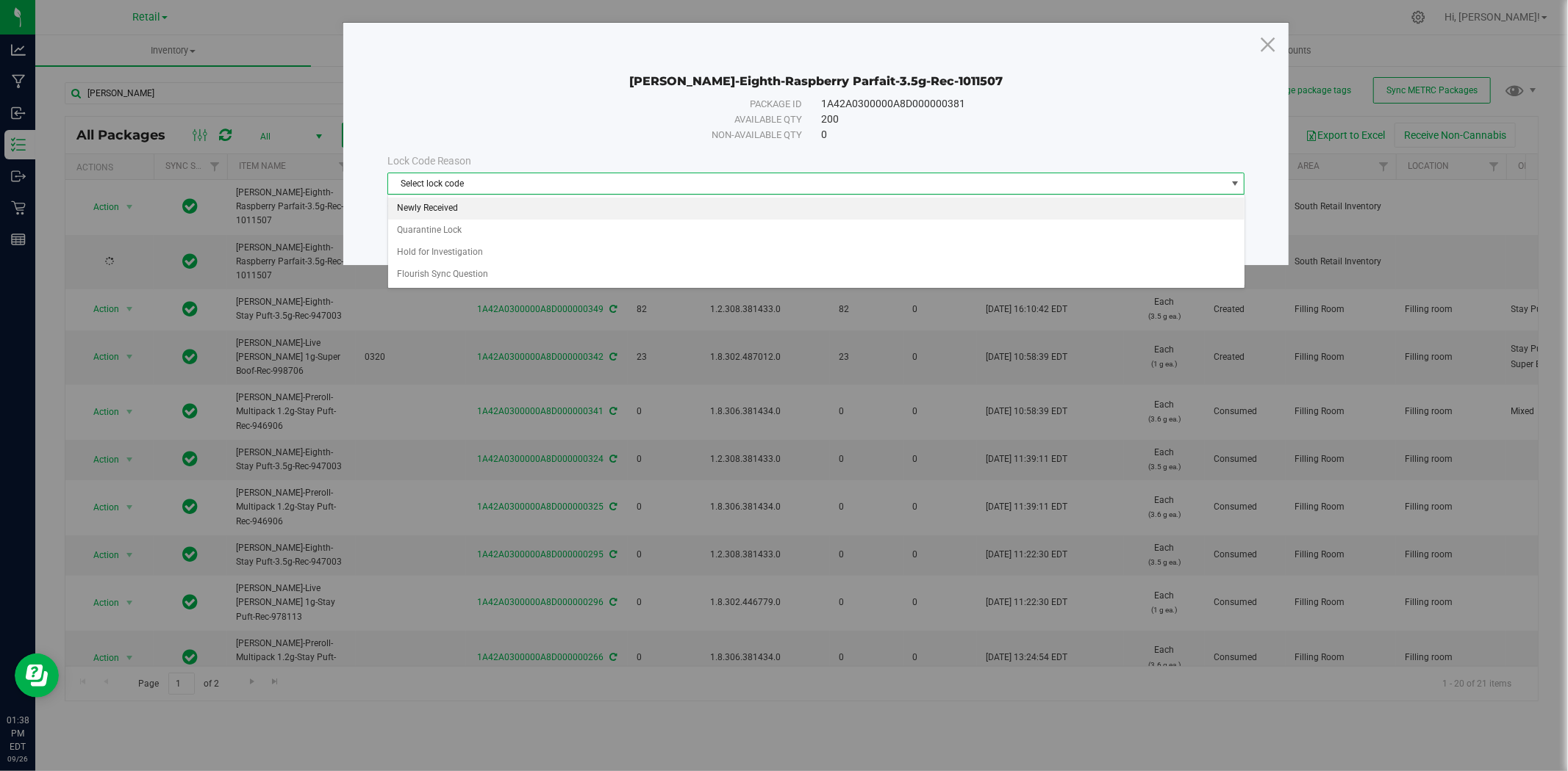
drag, startPoint x: 641, startPoint y: 200, endPoint x: 713, endPoint y: 213, distance: 73.2
click at [642, 200] on li "Newly Received" at bounding box center [816, 208] width 856 height 22
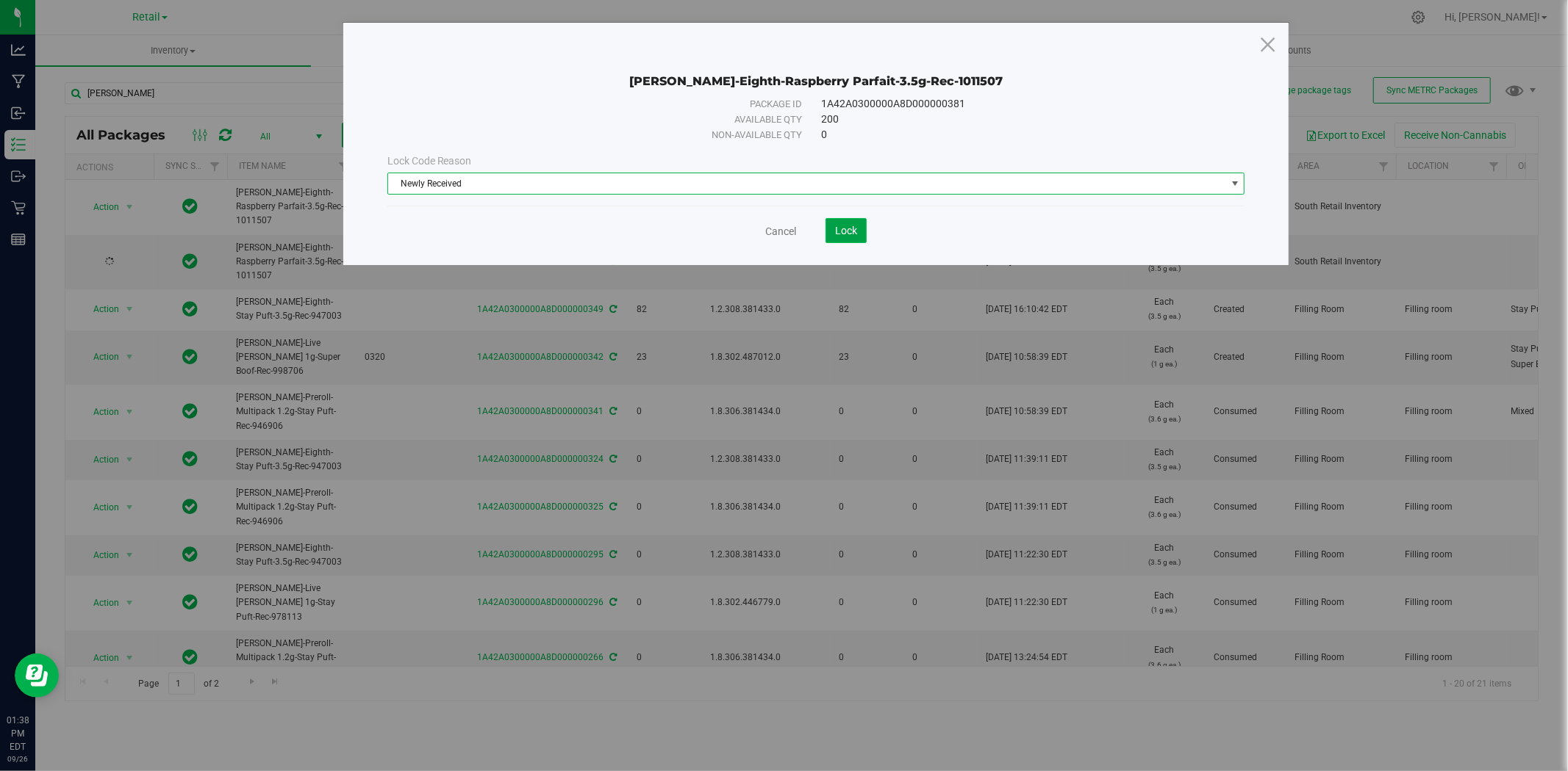
click at [845, 235] on span "Lock" at bounding box center [845, 230] width 22 height 11
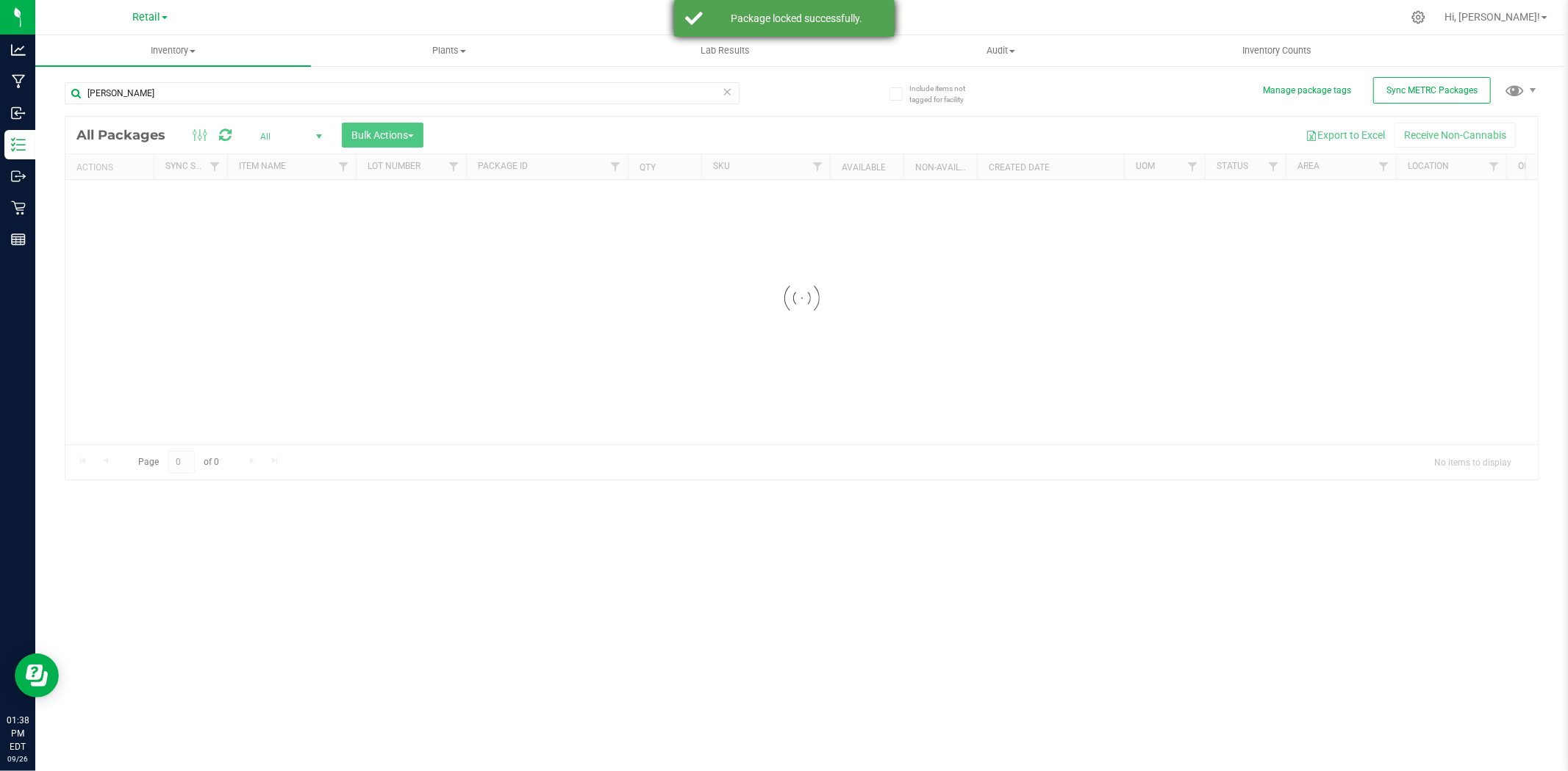
click at [864, 25] on div "Package locked successfully." at bounding box center [797, 17] width 173 height 14
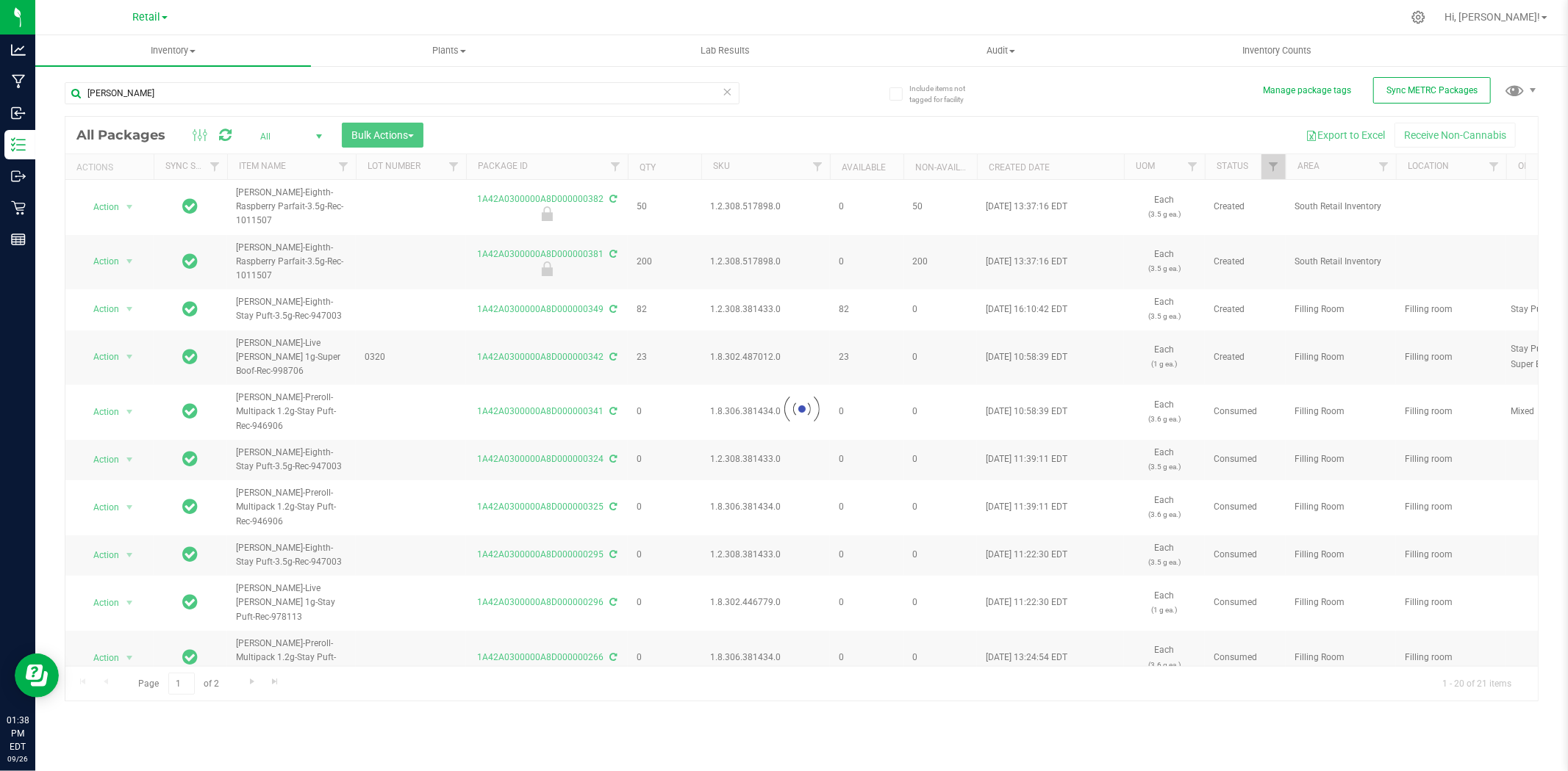
click at [728, 92] on icon at bounding box center [728, 90] width 11 height 17
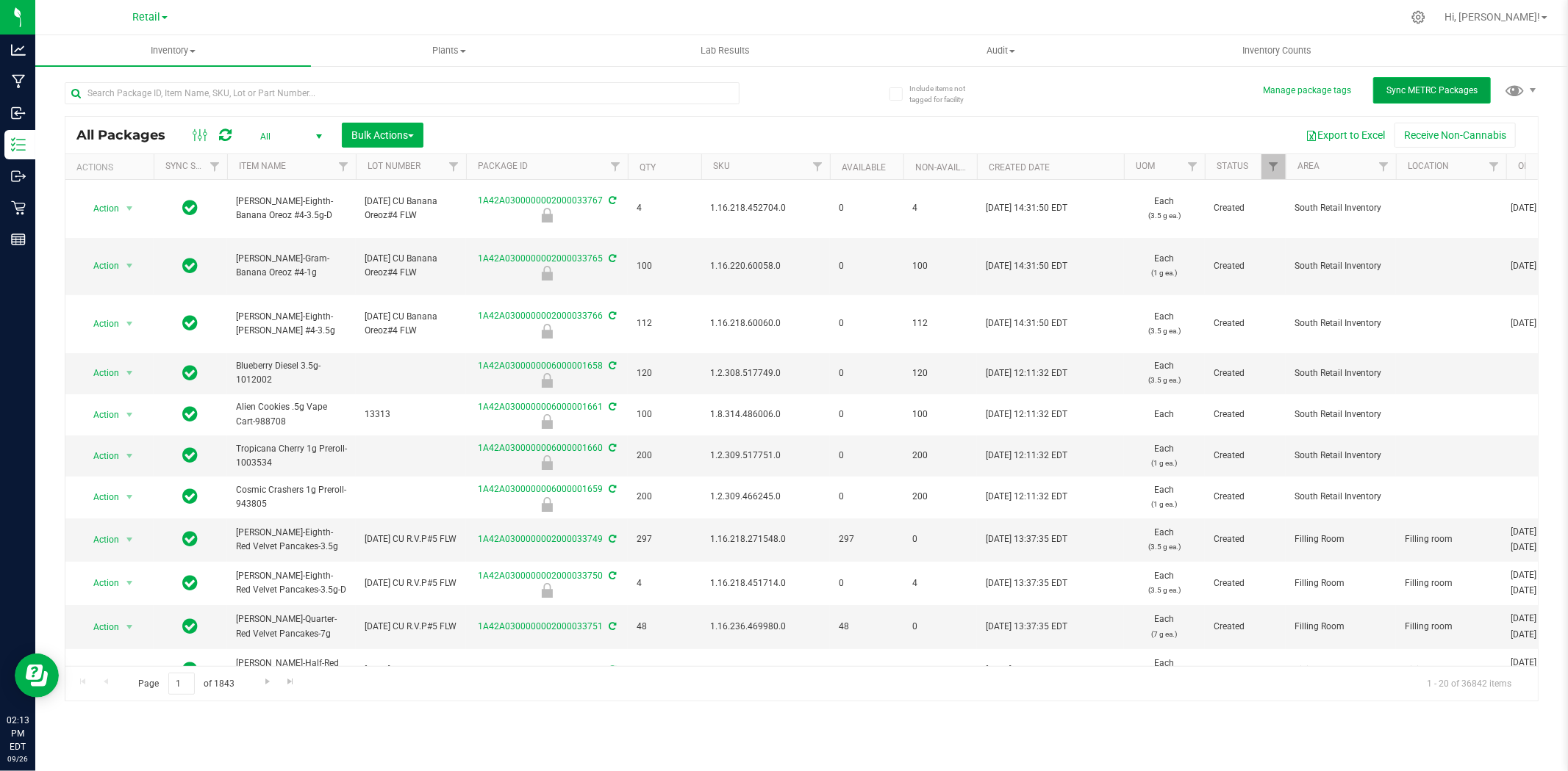
click at [1404, 87] on span "Sync METRC Packages" at bounding box center [1432, 90] width 91 height 11
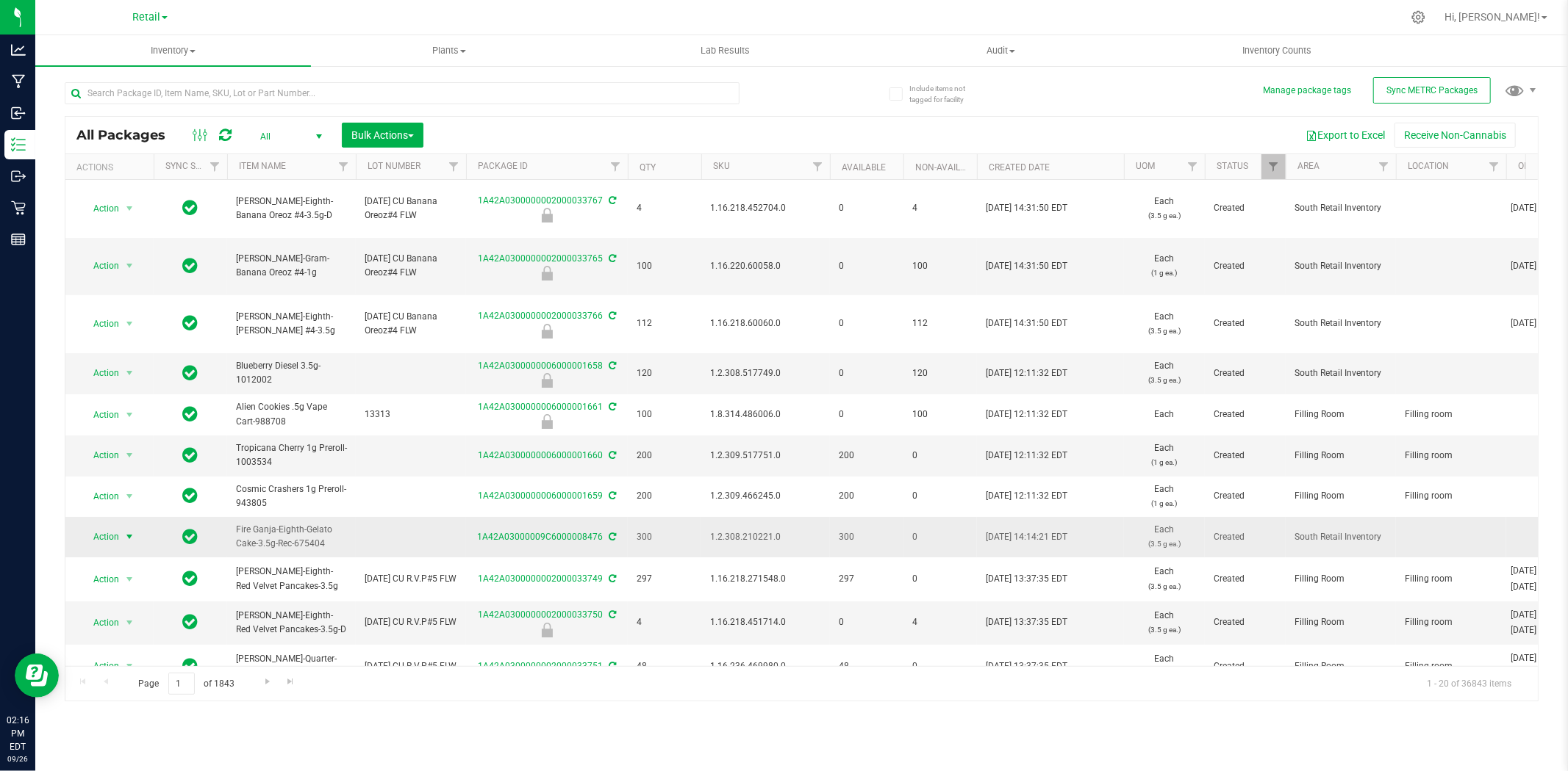
click at [112, 530] on span "Action" at bounding box center [100, 537] width 40 height 21
click at [106, 360] on li "Lock package" at bounding box center [127, 361] width 93 height 22
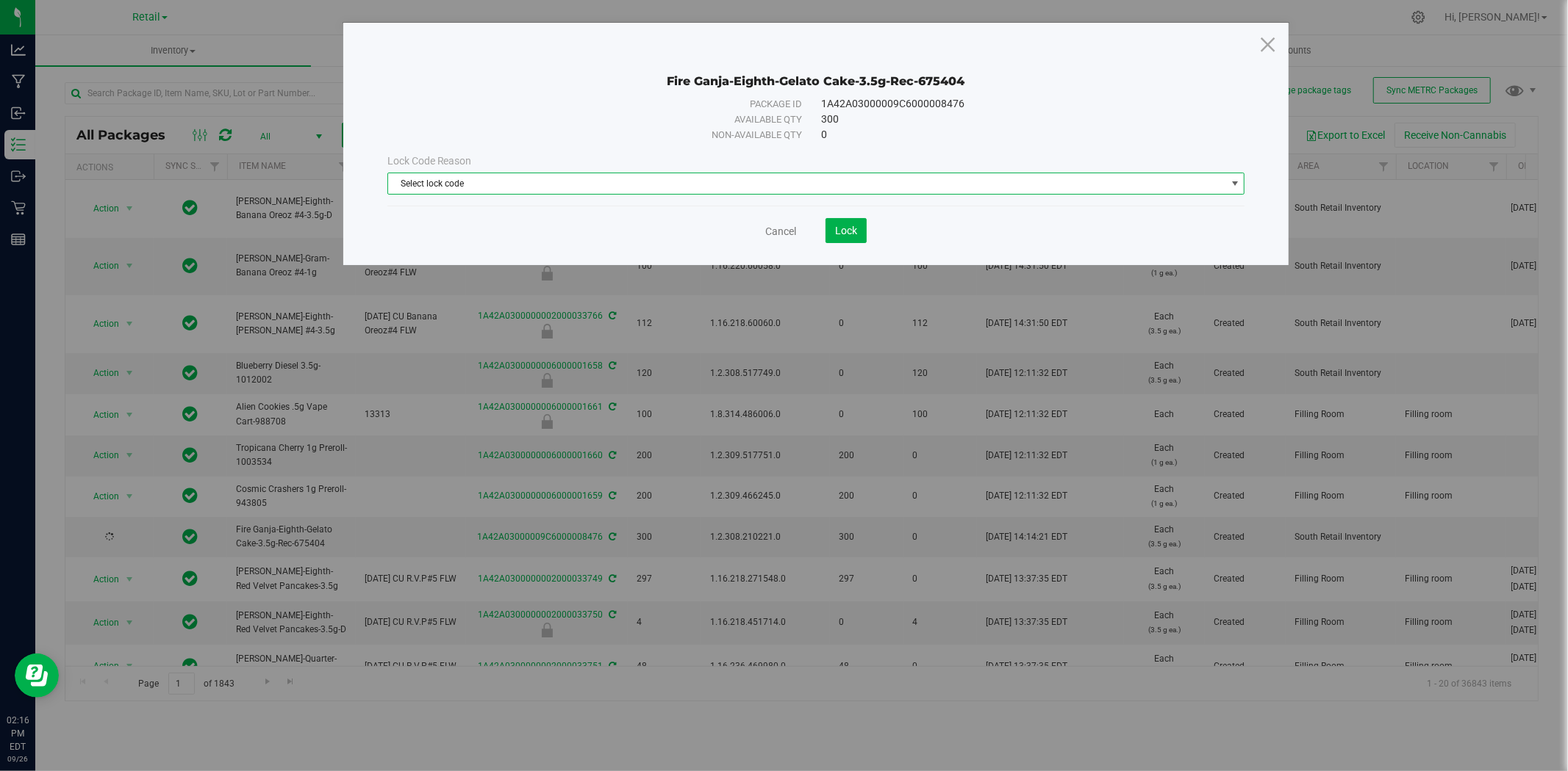
click at [767, 184] on span "Select lock code" at bounding box center [806, 183] width 838 height 21
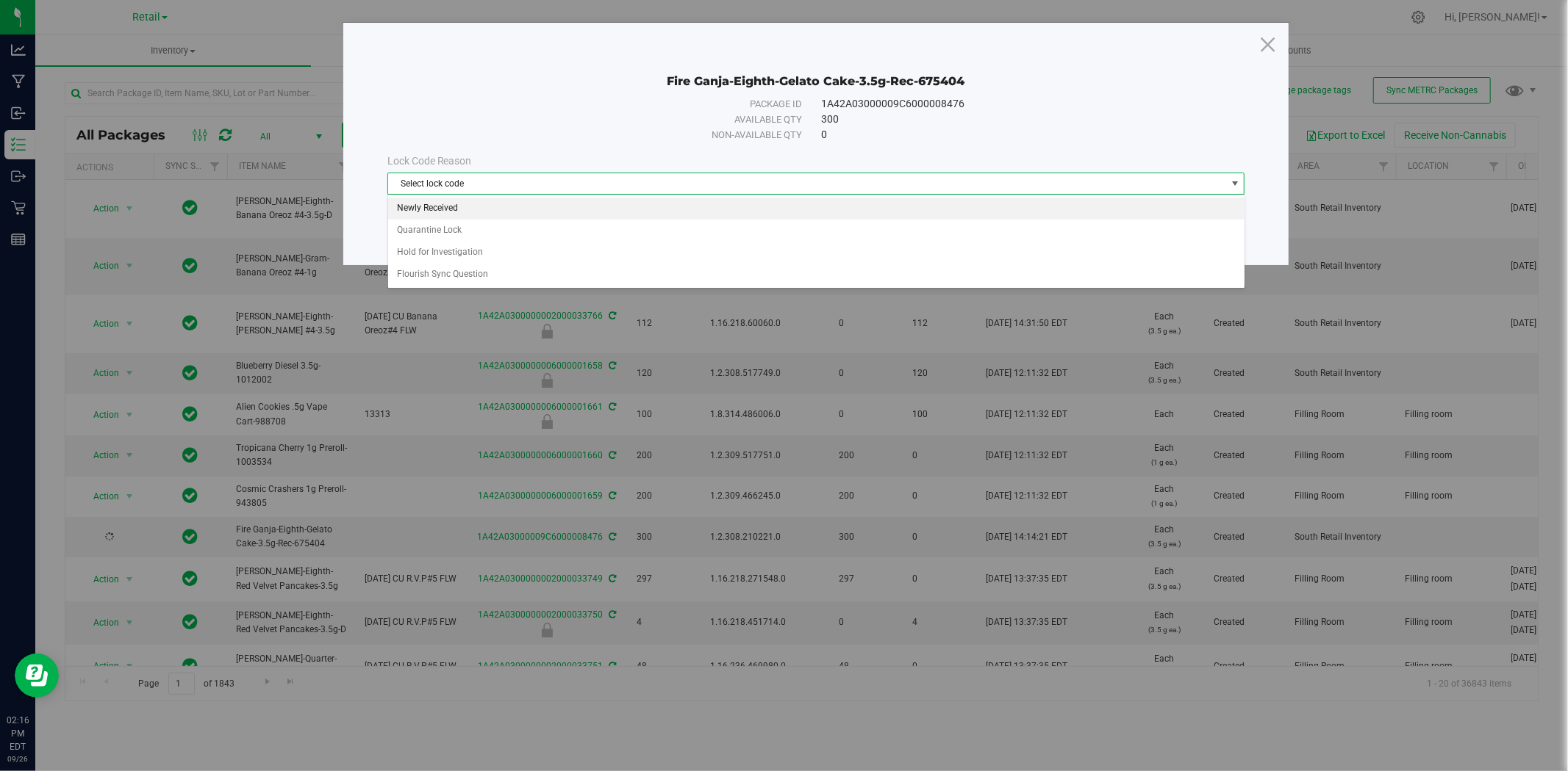
click at [829, 215] on li "Newly Received" at bounding box center [816, 208] width 856 height 22
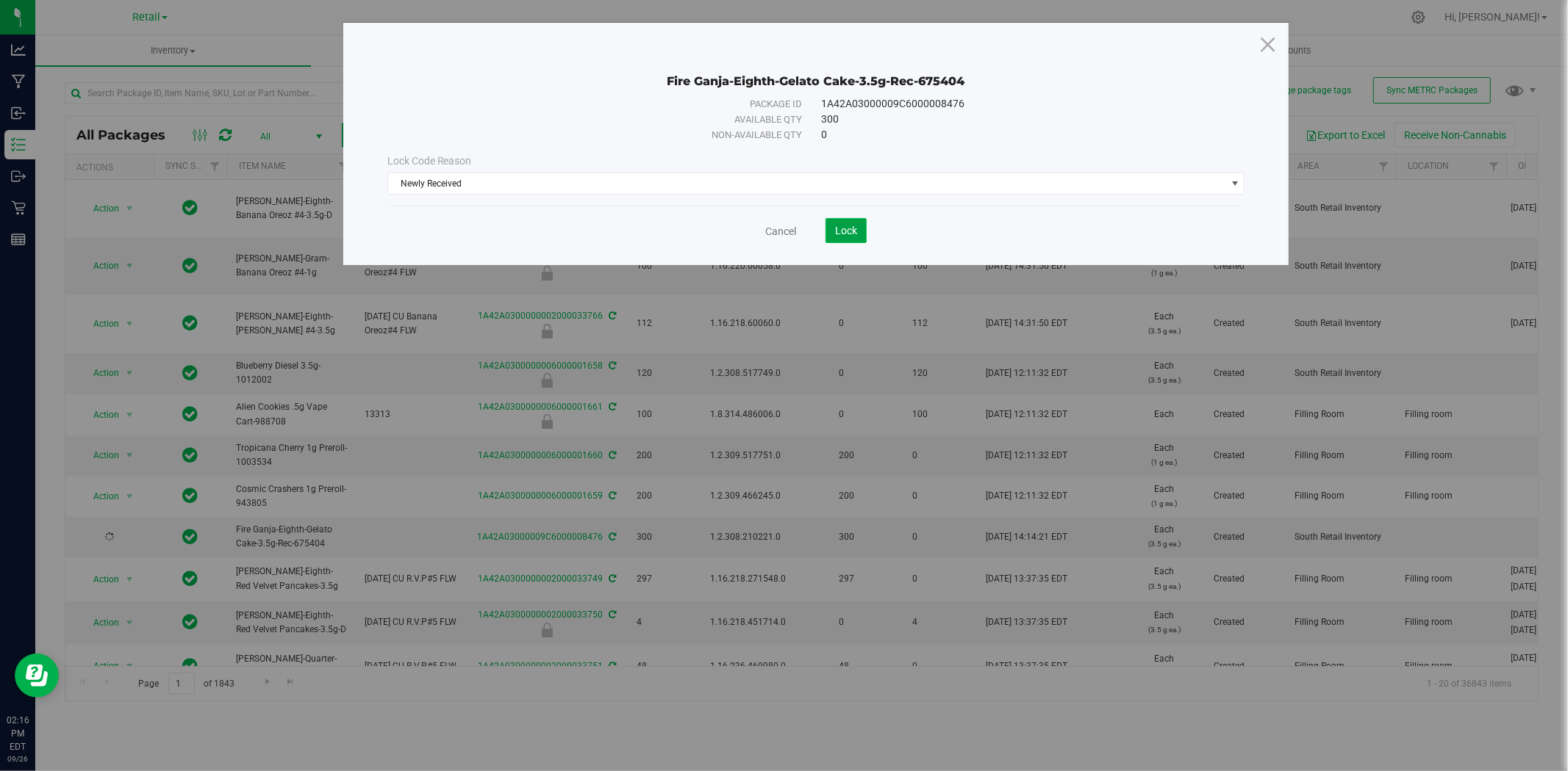
click at [841, 236] on span "Lock" at bounding box center [845, 230] width 22 height 11
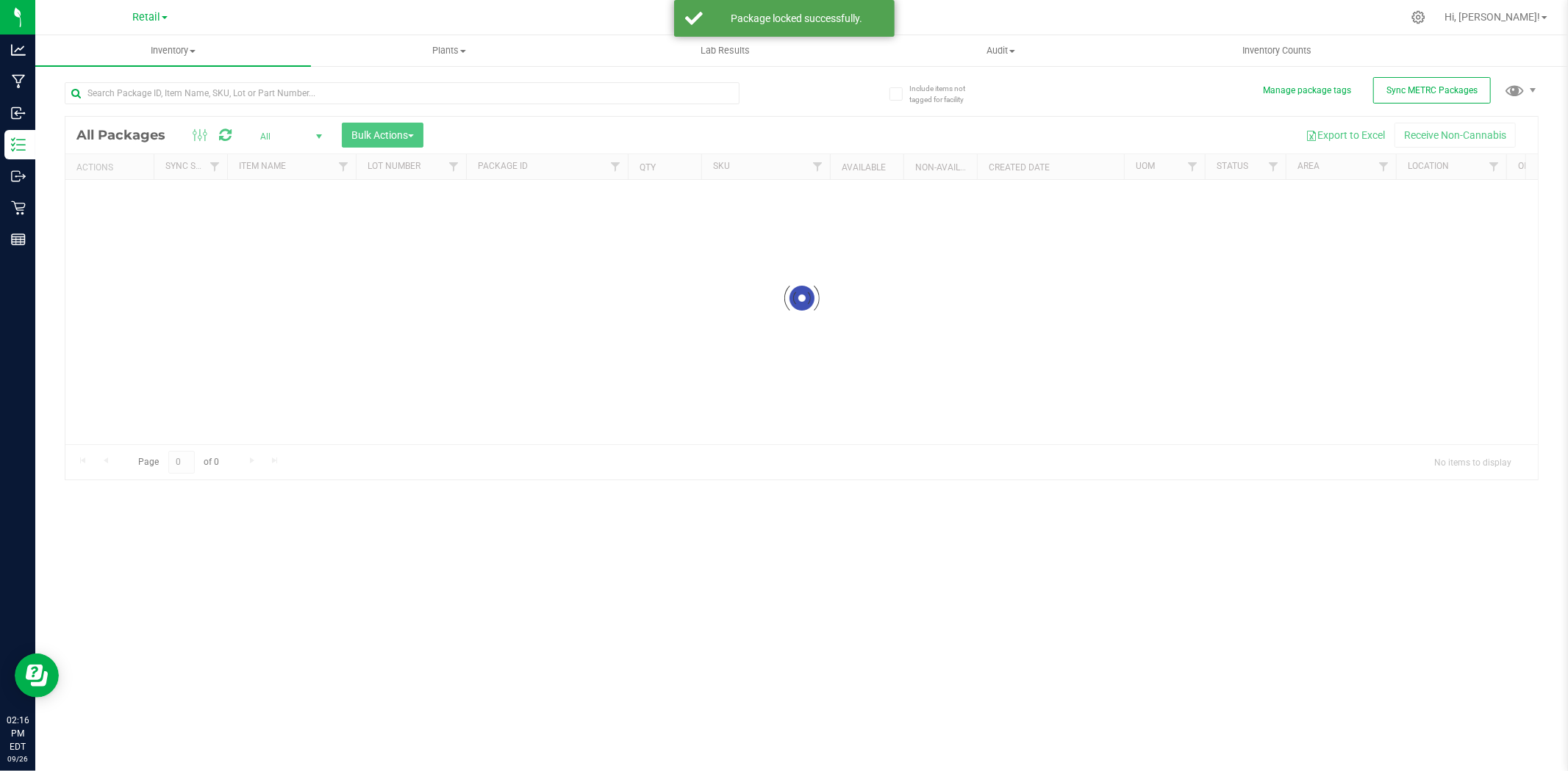
click at [752, 128] on div at bounding box center [801, 298] width 1472 height 363
